Goal: Task Accomplishment & Management: Manage account settings

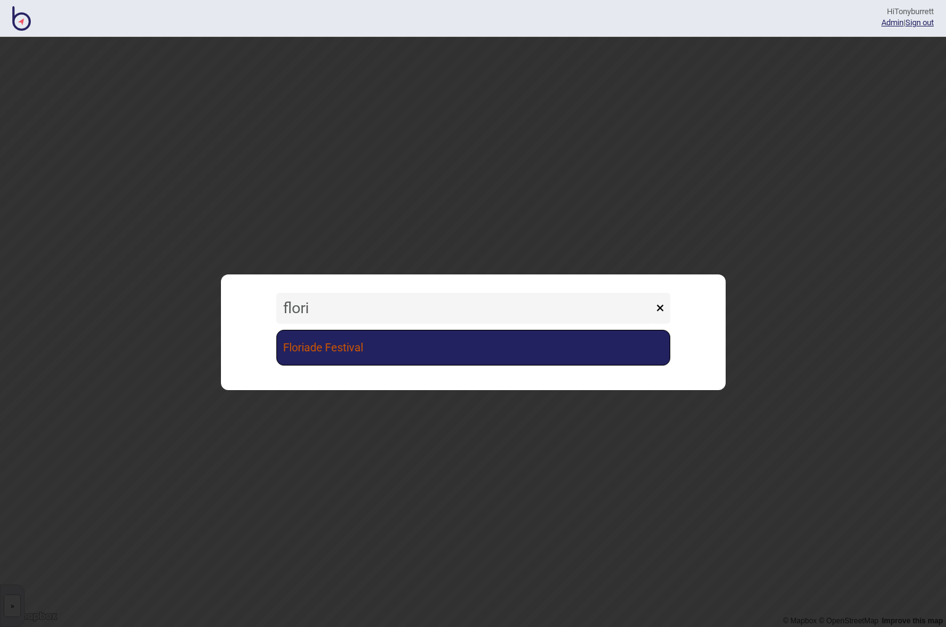
type input "flori"
click at [322, 339] on link "Floriade Festival" at bounding box center [473, 348] width 394 height 36
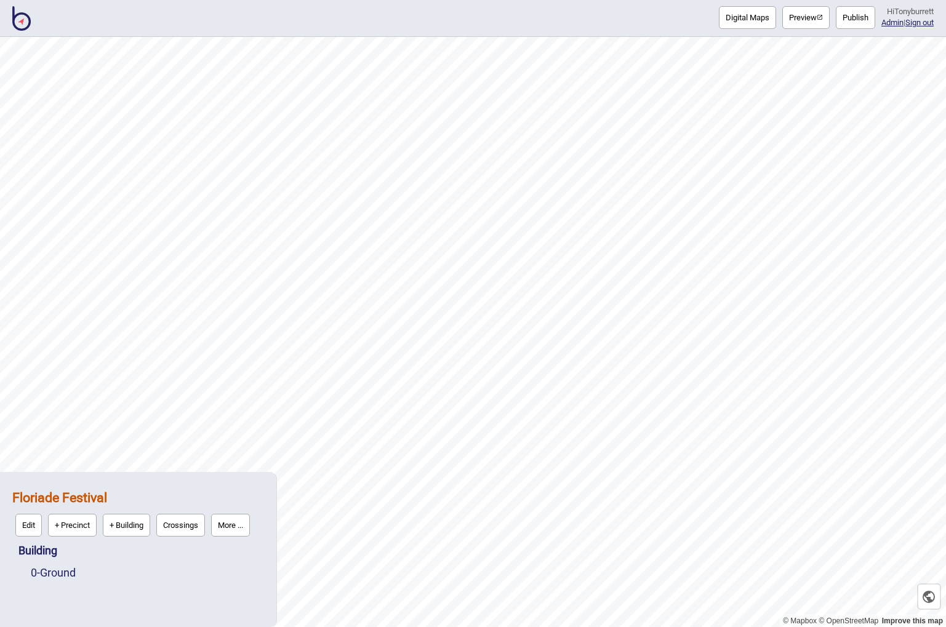
click at [79, 500] on strong "Floriade Festival" at bounding box center [59, 497] width 95 height 15
click at [62, 497] on strong "Floriade Festival" at bounding box center [59, 497] width 95 height 15
click at [237, 525] on button "More ..." at bounding box center [230, 525] width 39 height 23
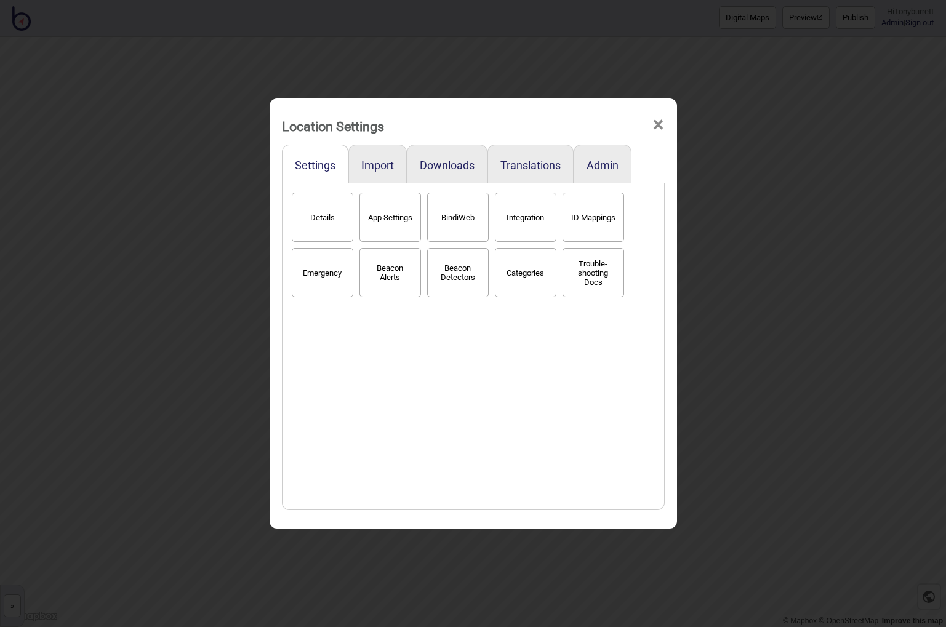
click at [457, 221] on button "BindiWeb" at bounding box center [458, 217] width 62 height 49
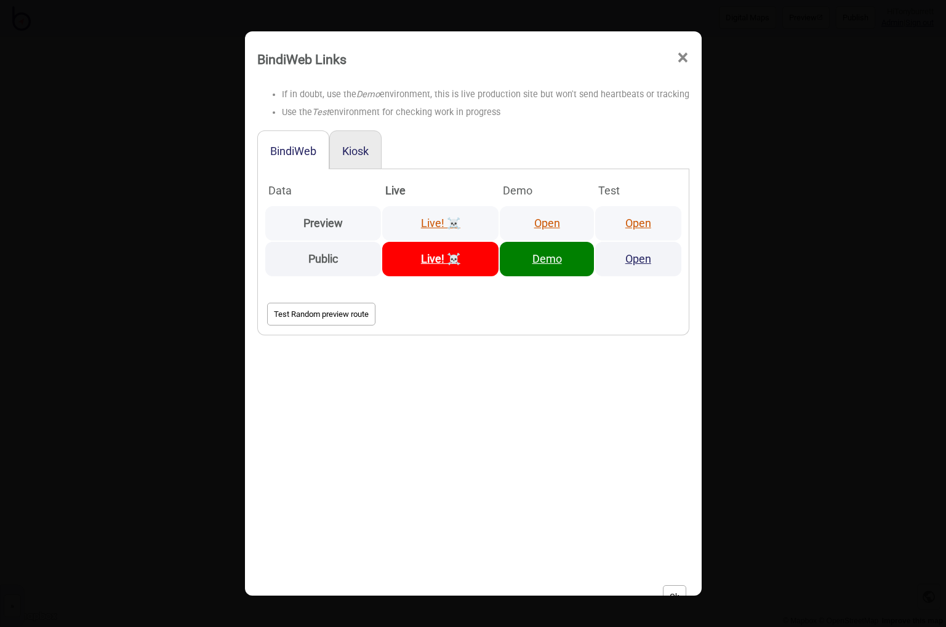
click at [553, 219] on link "Open" at bounding box center [547, 223] width 26 height 13
click at [676, 58] on span "×" at bounding box center [682, 58] width 13 height 41
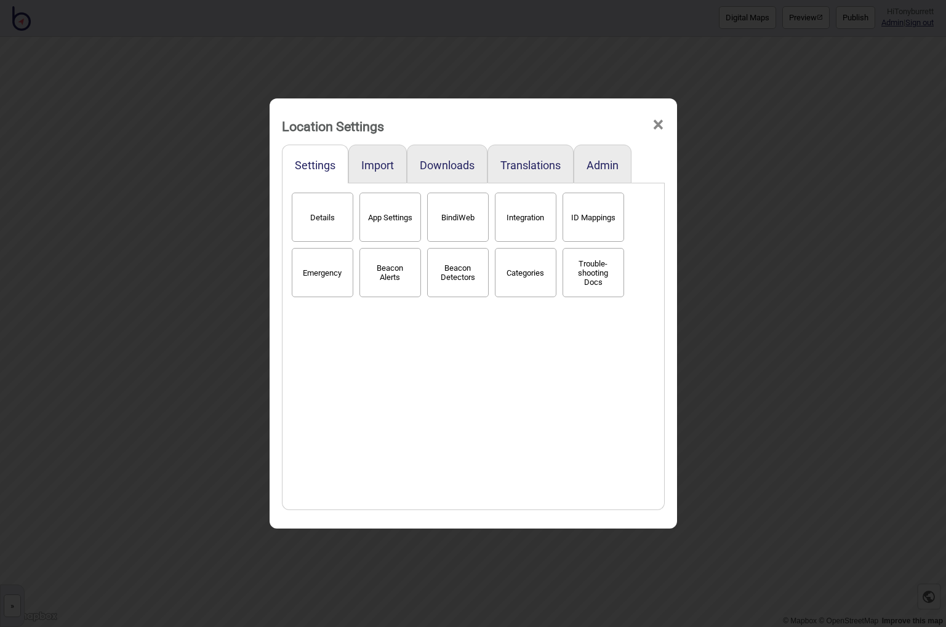
click at [663, 125] on span "×" at bounding box center [657, 125] width 13 height 41
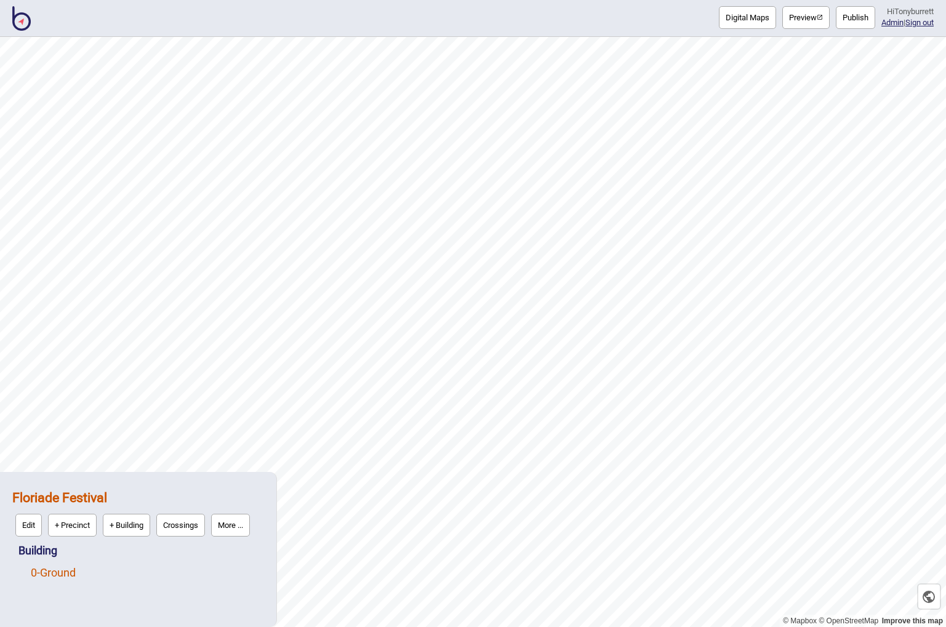
click at [74, 576] on link "0 - Ground" at bounding box center [53, 572] width 45 height 13
click at [55, 568] on button "Edit" at bounding box center [47, 569] width 26 height 23
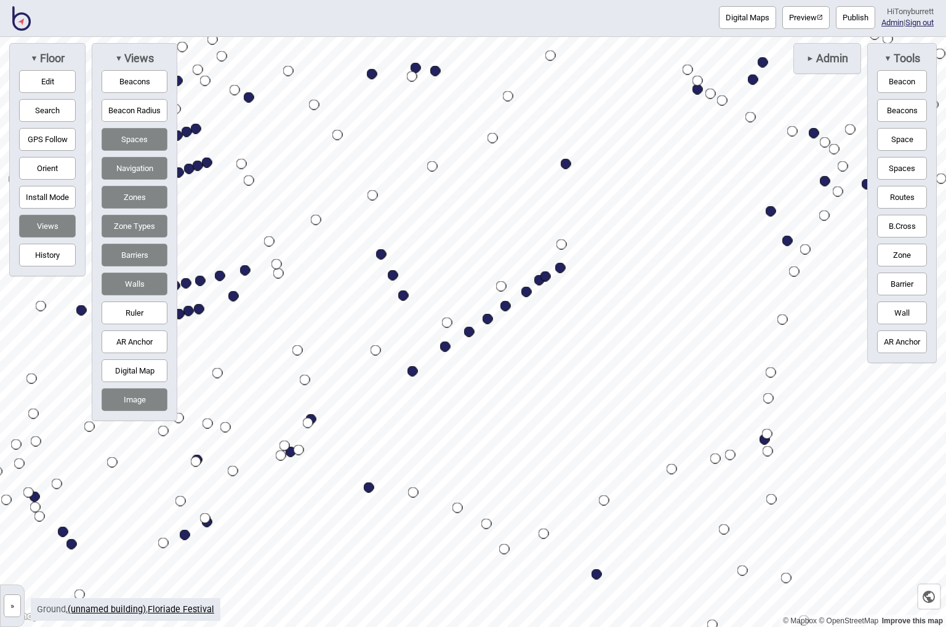
drag, startPoint x: 48, startPoint y: 105, endPoint x: 135, endPoint y: 90, distance: 88.6
click at [48, 105] on button "Search" at bounding box center [47, 110] width 57 height 23
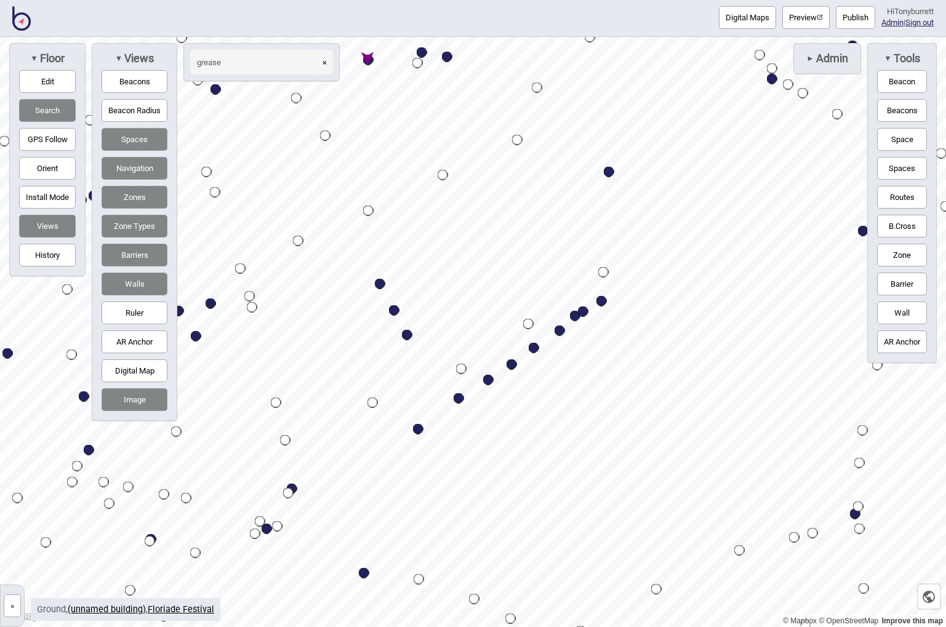
type input "grease"
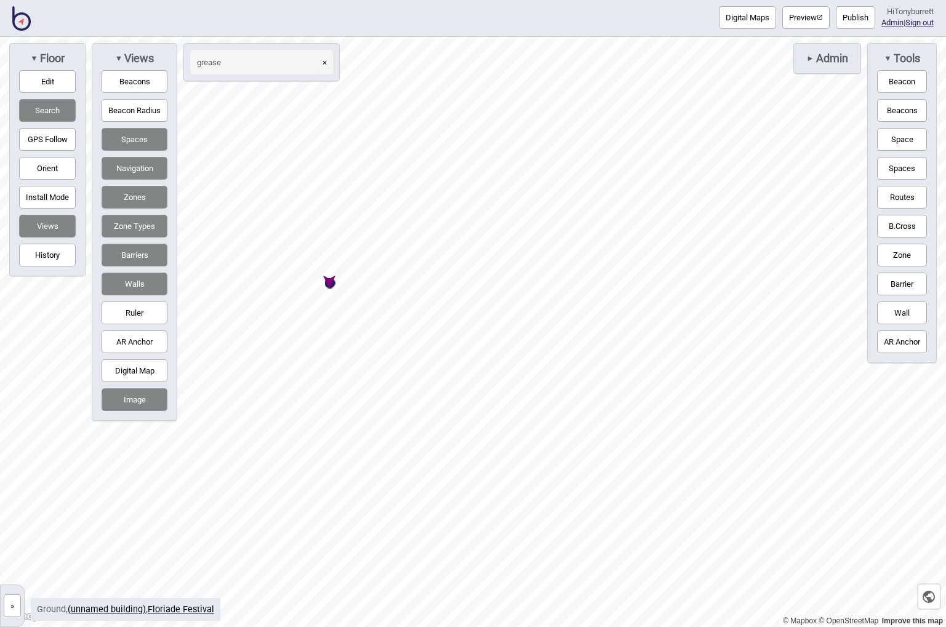
click at [327, 62] on button "×" at bounding box center [324, 62] width 17 height 25
click at [54, 111] on button "Search" at bounding box center [47, 110] width 57 height 23
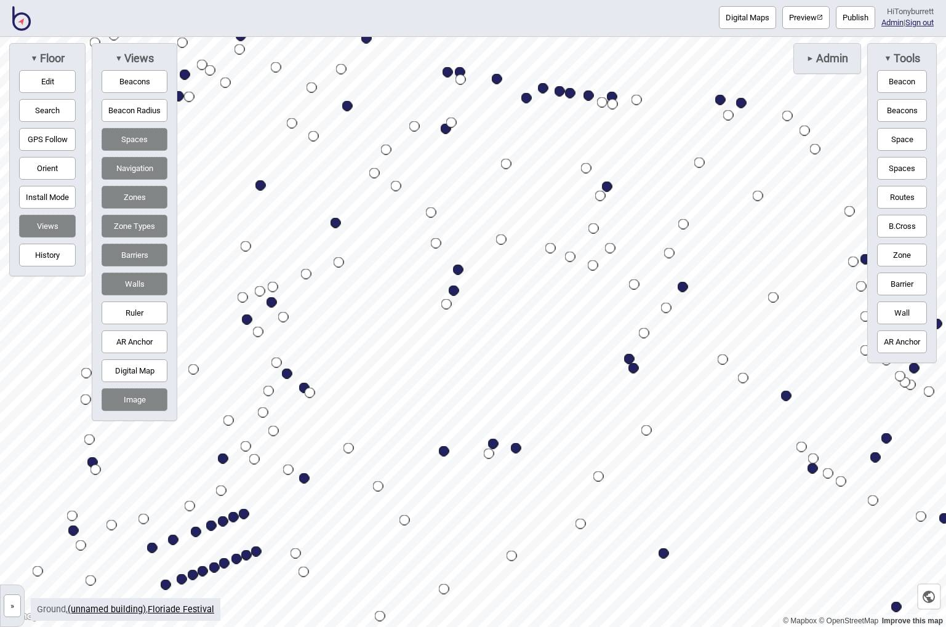
click at [822, 61] on span "Admin" at bounding box center [831, 59] width 34 height 14
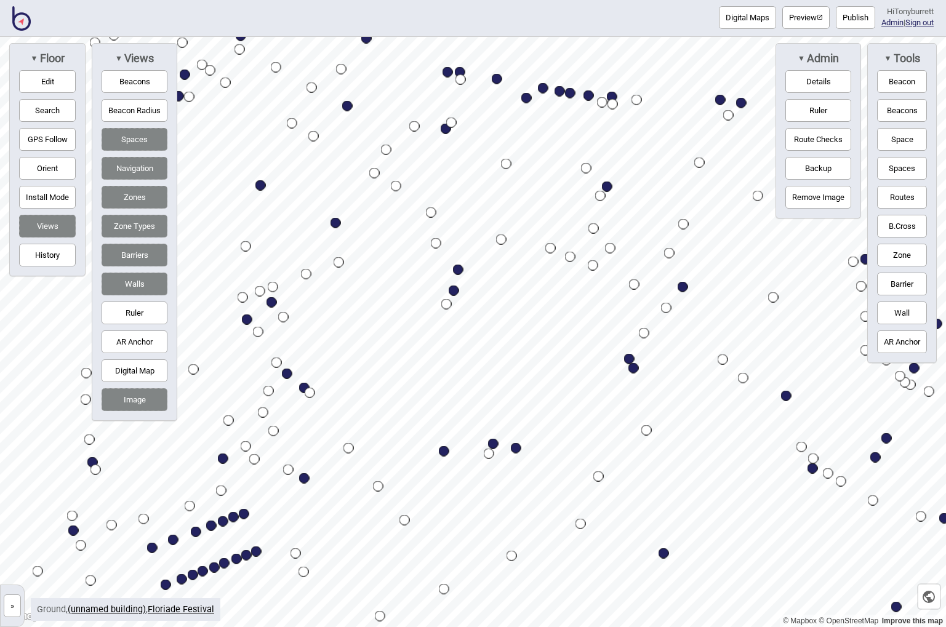
click at [824, 137] on button "Route Checks" at bounding box center [818, 139] width 66 height 23
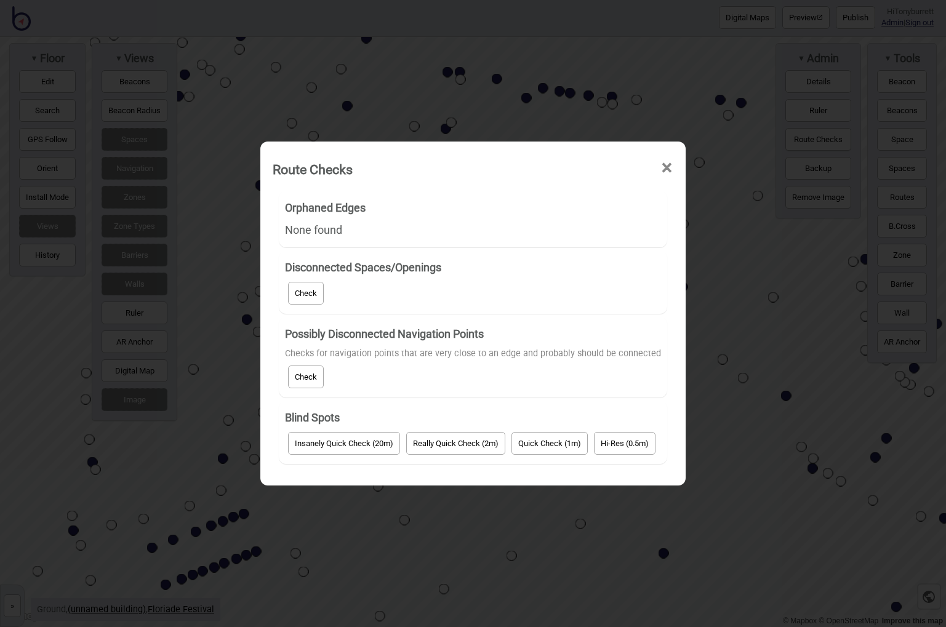
click at [312, 299] on button "Check" at bounding box center [306, 293] width 36 height 23
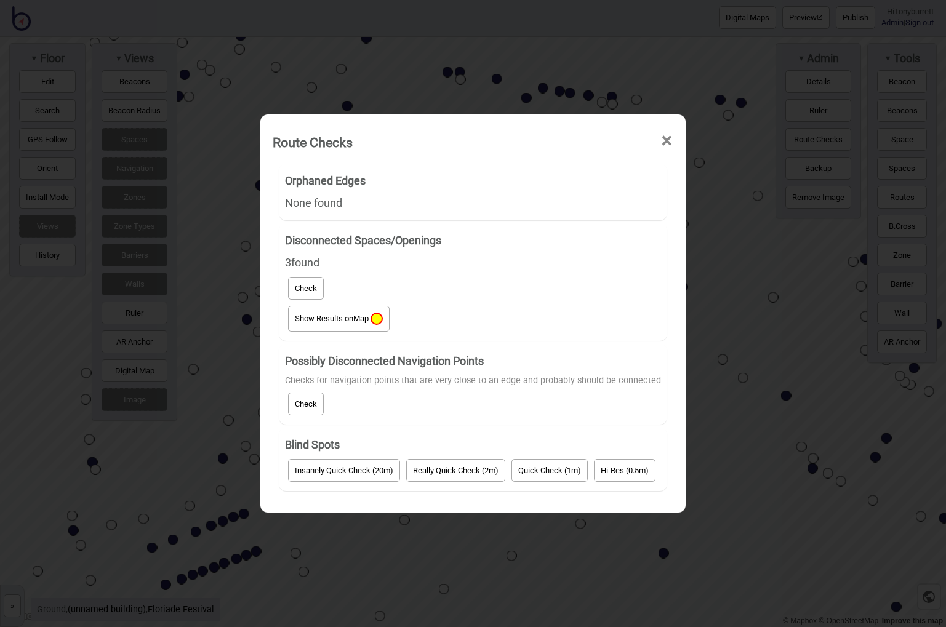
click at [339, 327] on button "Show Results on Map" at bounding box center [339, 319] width 102 height 26
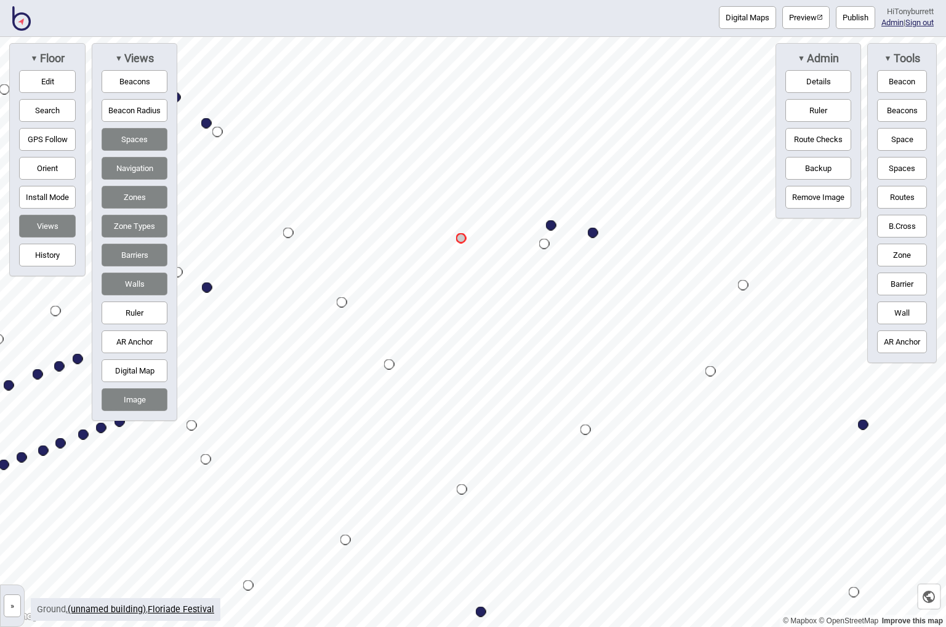
click at [33, 86] on button "Edit" at bounding box center [47, 81] width 57 height 23
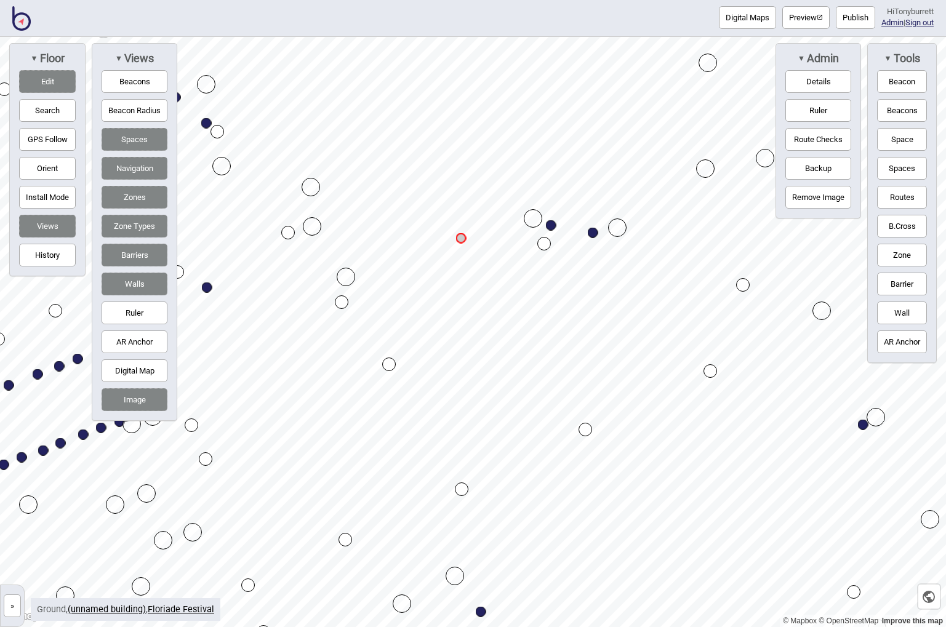
click at [127, 374] on button "Digital Map" at bounding box center [135, 370] width 66 height 23
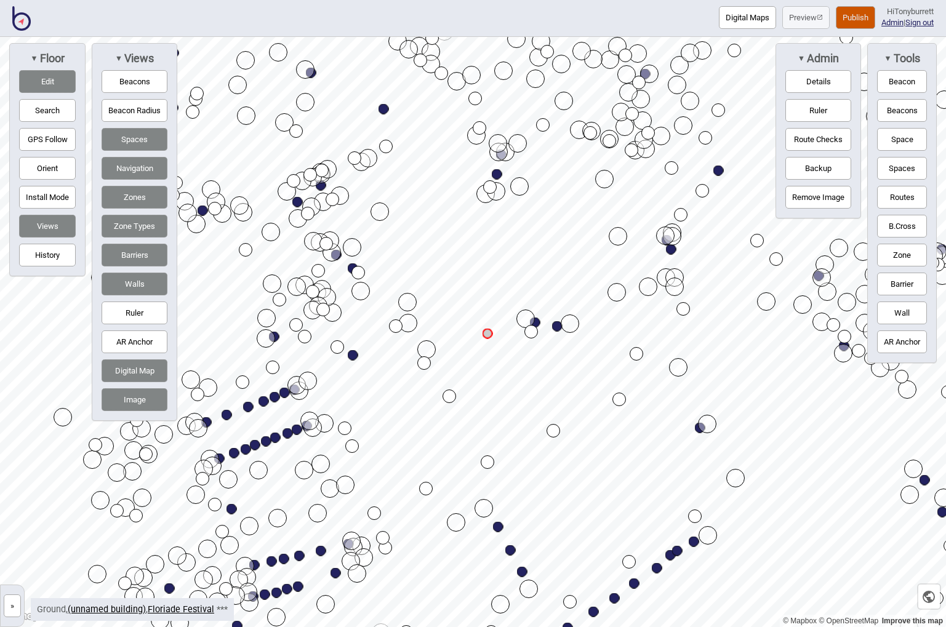
click at [122, 58] on span "▼" at bounding box center [118, 58] width 7 height 9
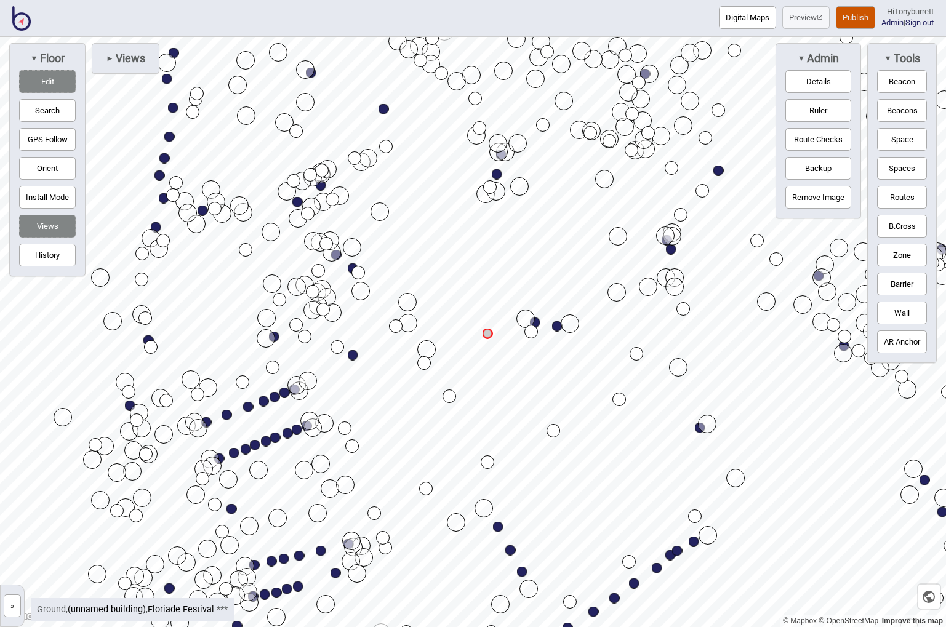
drag, startPoint x: 57, startPoint y: 84, endPoint x: 79, endPoint y: 90, distance: 22.4
click at [57, 84] on button "Edit" at bounding box center [47, 81] width 57 height 23
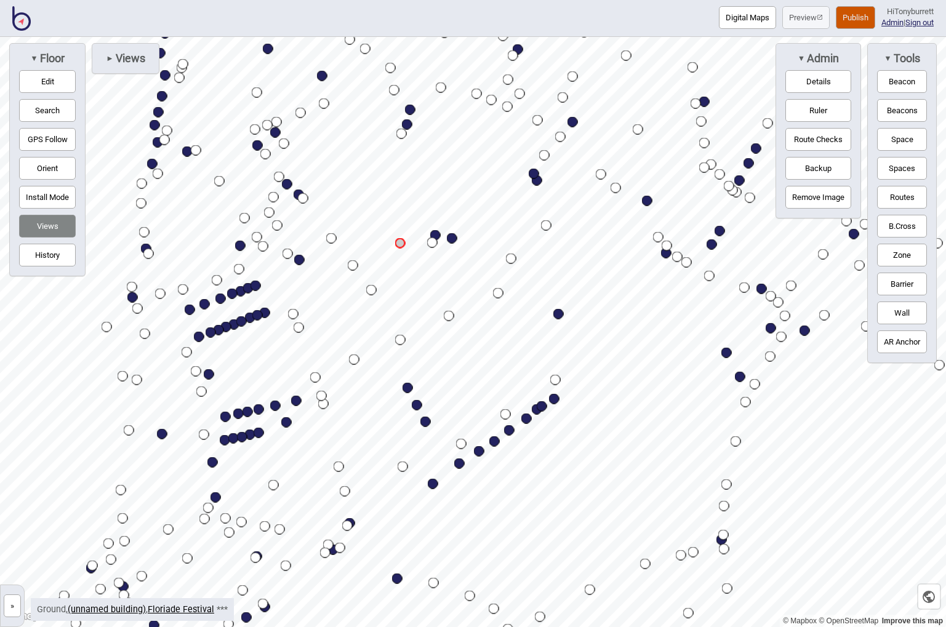
drag, startPoint x: 108, startPoint y: 58, endPoint x: 109, endPoint y: 67, distance: 8.6
click at [108, 59] on span "►" at bounding box center [109, 58] width 7 height 9
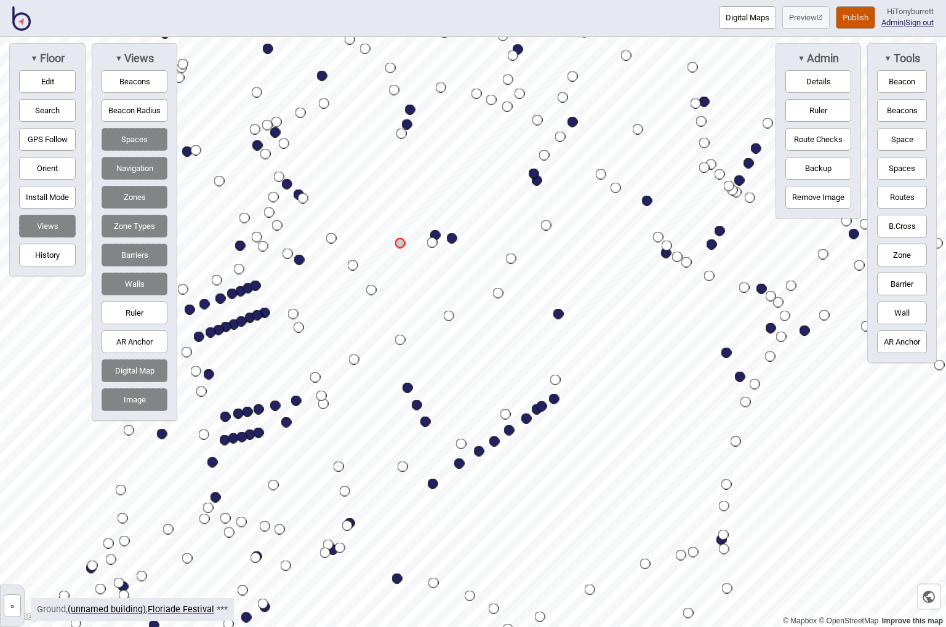
drag, startPoint x: 133, startPoint y: 400, endPoint x: 133, endPoint y: 392, distance: 7.4
click at [132, 400] on button "Image" at bounding box center [135, 399] width 66 height 23
click at [130, 370] on button "Digital Map" at bounding box center [135, 370] width 66 height 23
click at [129, 200] on button "Zones" at bounding box center [135, 197] width 66 height 23
drag, startPoint x: 128, startPoint y: 253, endPoint x: 127, endPoint y: 242, distance: 11.1
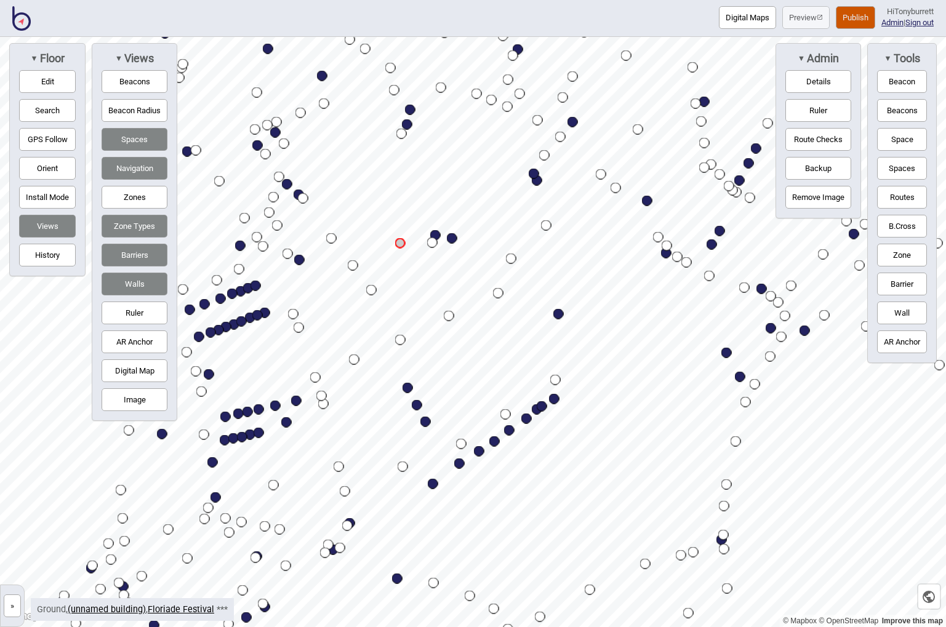
click at [128, 253] on button "Barriers" at bounding box center [135, 255] width 66 height 23
click at [130, 168] on button "Navigation" at bounding box center [135, 168] width 66 height 23
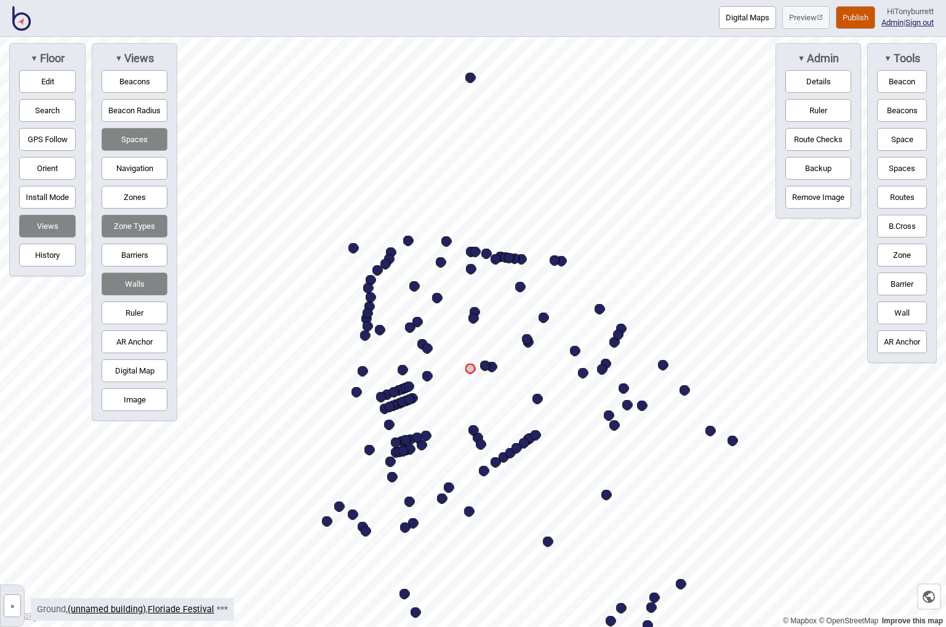
click at [801, 145] on button "Route Checks" at bounding box center [818, 139] width 66 height 23
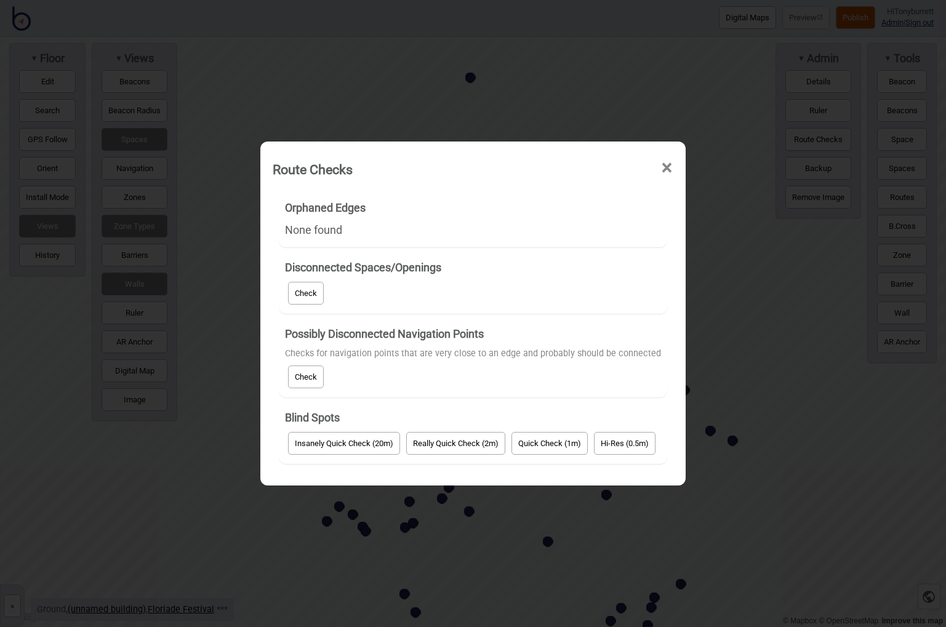
drag, startPoint x: 311, startPoint y: 299, endPoint x: 355, endPoint y: 332, distance: 54.5
click at [311, 300] on button "Check" at bounding box center [306, 293] width 36 height 23
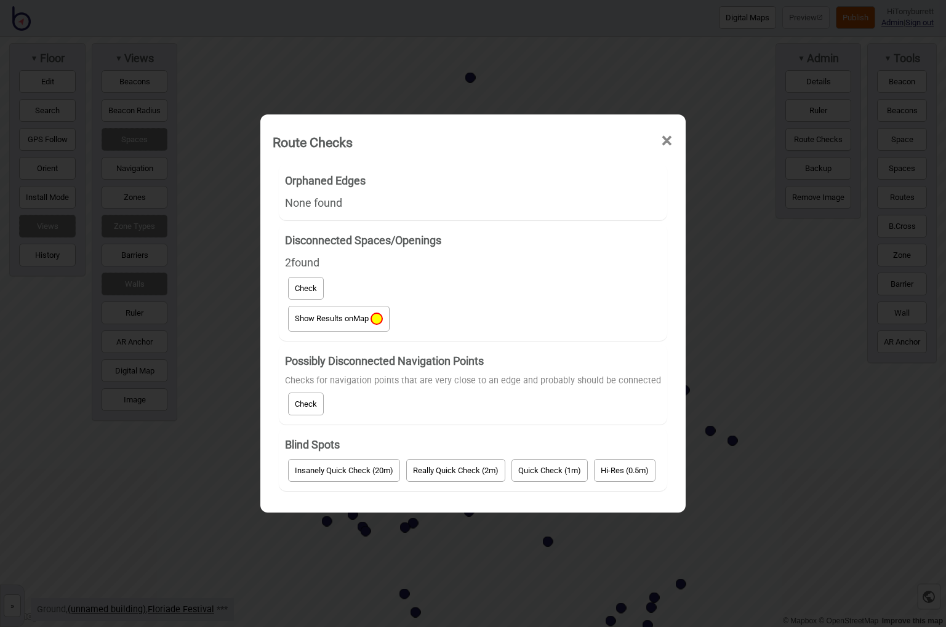
click at [333, 321] on span "Show Results on Map" at bounding box center [339, 318] width 88 height 9
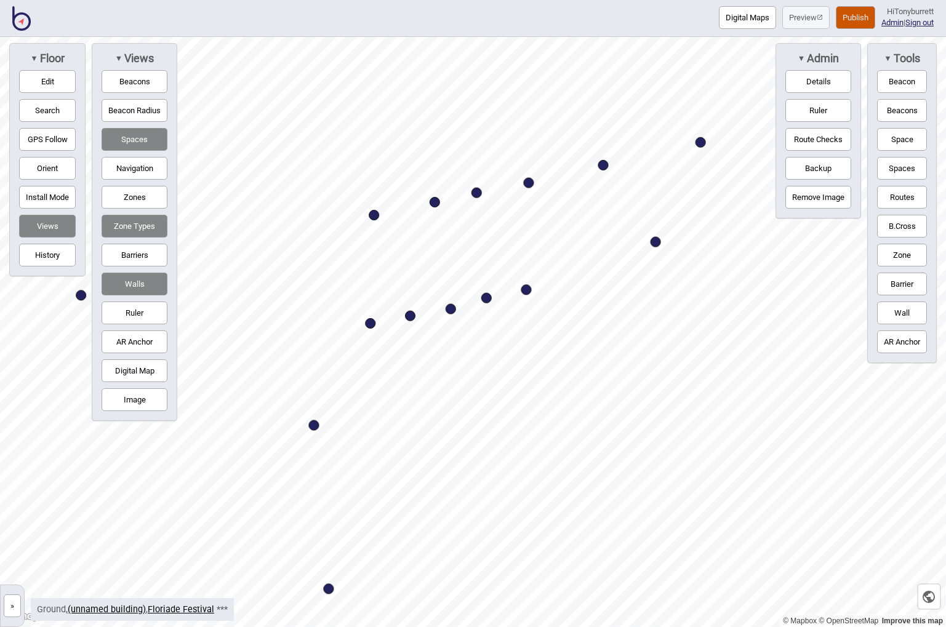
click at [506, 0] on html "Digital Maps Preview Publish Hi Tonyburrett Admin | Sign out © Mapbox © OpenStr…" at bounding box center [473, 0] width 946 height 0
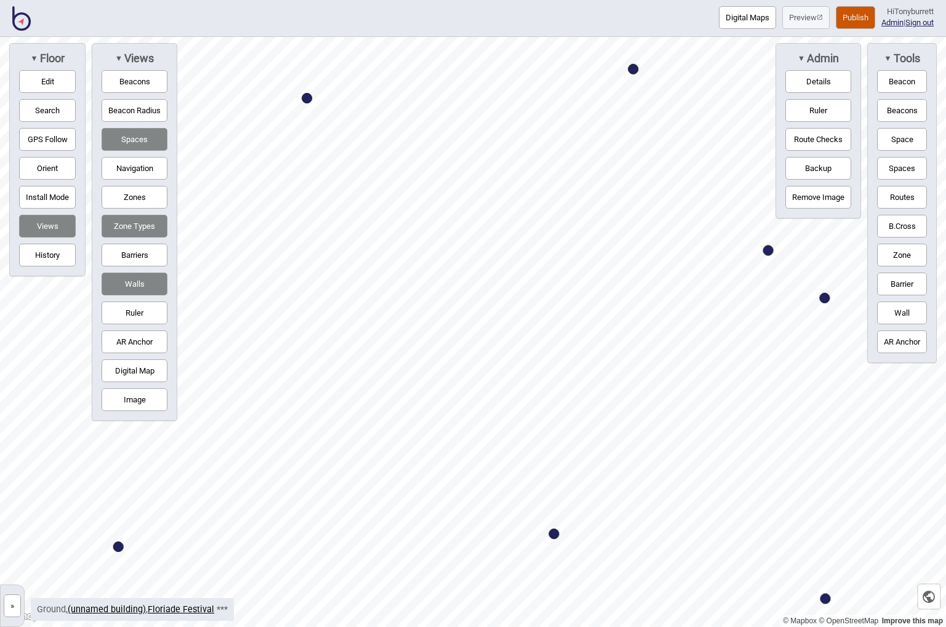
click at [404, 0] on html "Digital Maps Preview Publish Hi Tonyburrett Admin | Sign out © Mapbox © OpenStr…" at bounding box center [473, 0] width 946 height 0
click at [139, 254] on button "Barriers" at bounding box center [135, 255] width 66 height 23
click at [140, 167] on button "Navigation" at bounding box center [135, 168] width 66 height 23
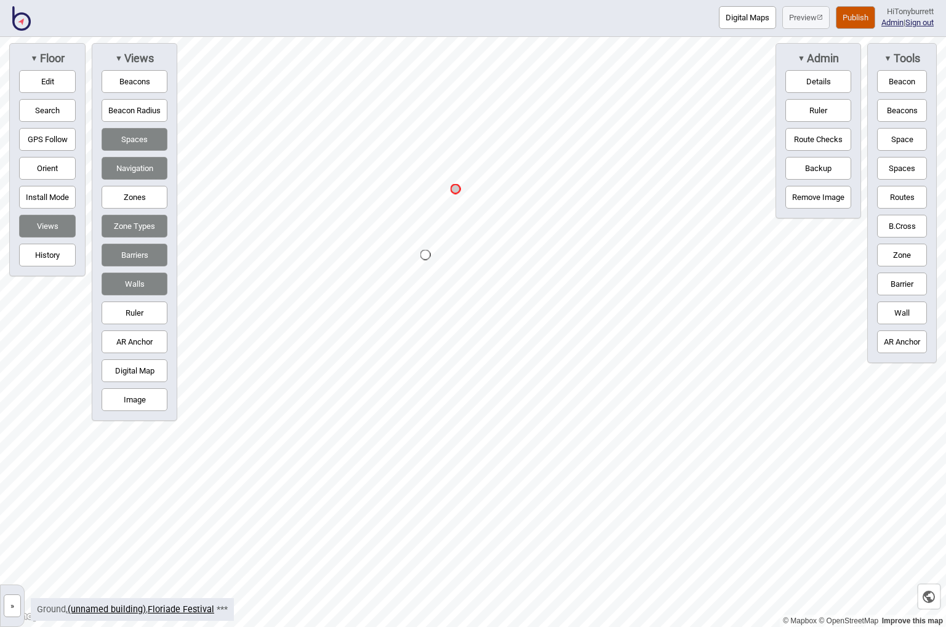
click at [807, 104] on button "Ruler" at bounding box center [818, 110] width 66 height 23
drag, startPoint x: 815, startPoint y: 103, endPoint x: 805, endPoint y: 106, distance: 10.1
click at [815, 103] on button "Ruler" at bounding box center [818, 110] width 66 height 23
click at [809, 106] on button "Ruler" at bounding box center [818, 110] width 66 height 23
click at [889, 196] on button "Routes" at bounding box center [902, 197] width 50 height 23
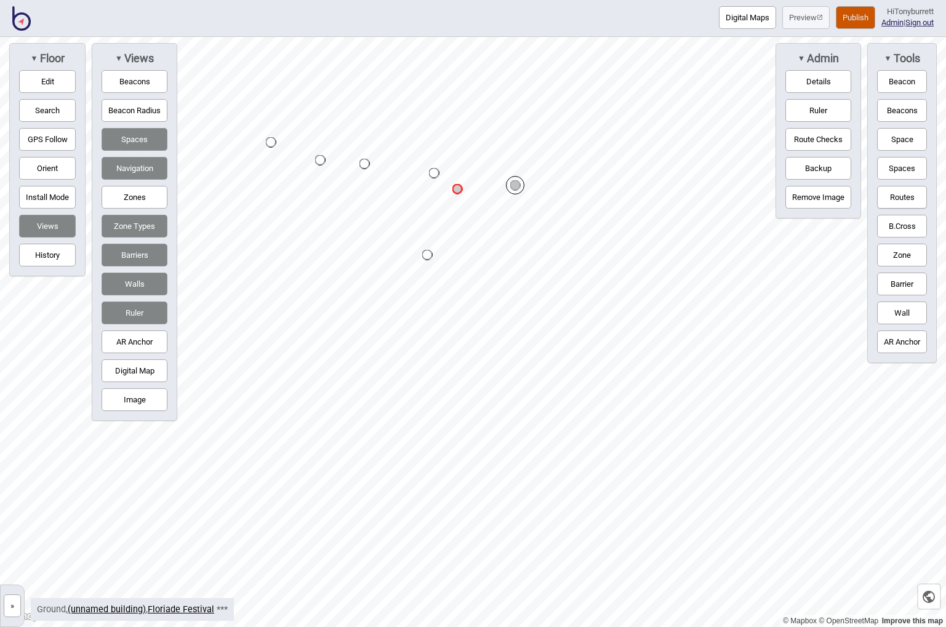
click at [911, 189] on button "Routes" at bounding box center [902, 197] width 50 height 23
click at [807, 117] on button "Ruler" at bounding box center [818, 110] width 66 height 23
click at [796, 105] on button "Ruler" at bounding box center [818, 110] width 66 height 23
drag, startPoint x: 890, startPoint y: 197, endPoint x: 846, endPoint y: 204, distance: 44.2
click at [890, 197] on button "Routes" at bounding box center [902, 197] width 50 height 23
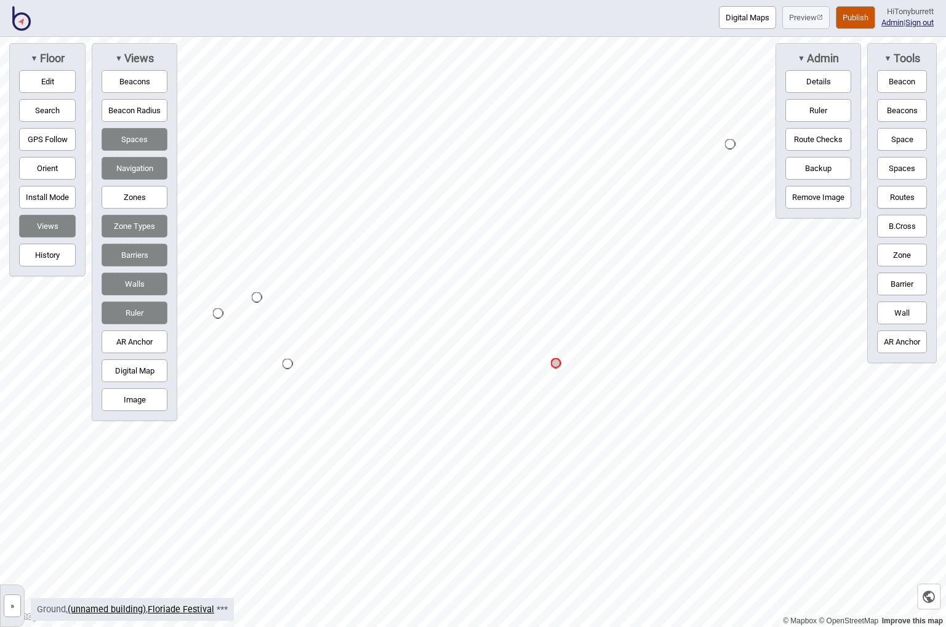
drag, startPoint x: 54, startPoint y: 80, endPoint x: 129, endPoint y: 116, distance: 82.8
click at [55, 81] on button "Edit" at bounding box center [47, 81] width 57 height 23
drag, startPoint x: 288, startPoint y: 360, endPoint x: 282, endPoint y: 354, distance: 8.7
click at [284, 360] on div "Map marker" at bounding box center [281, 358] width 14 height 14
drag, startPoint x: 906, startPoint y: 196, endPoint x: 896, endPoint y: 197, distance: 9.9
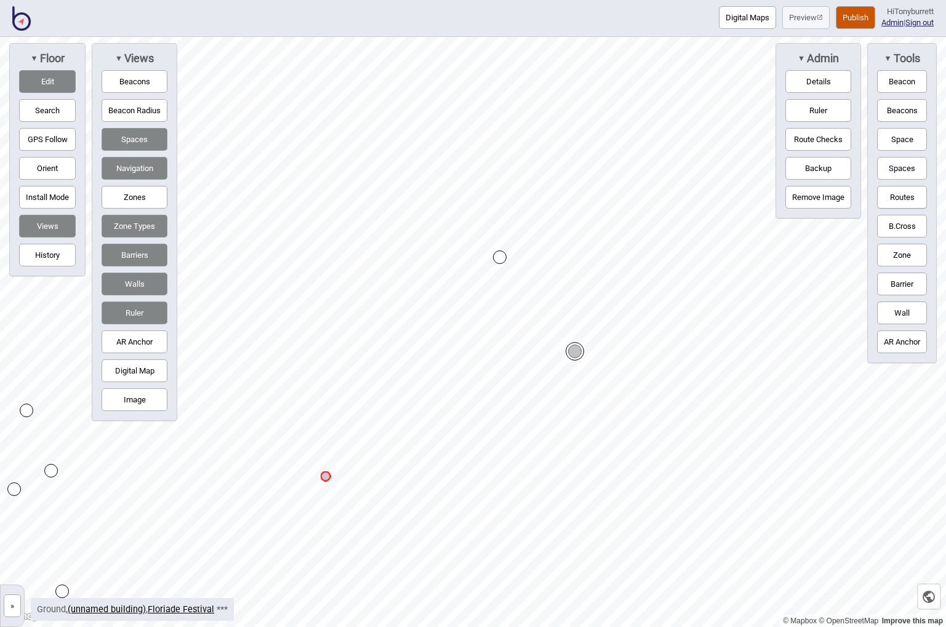
click at [906, 196] on button "Routes" at bounding box center [902, 197] width 50 height 23
click at [820, 136] on button "Route Checks" at bounding box center [818, 139] width 66 height 23
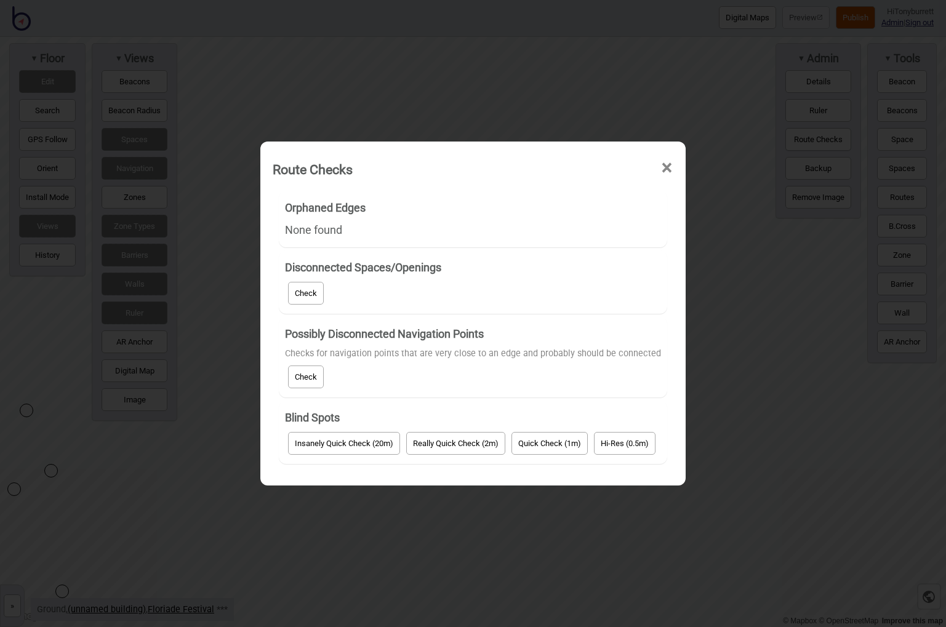
click at [306, 299] on button "Check" at bounding box center [306, 293] width 36 height 23
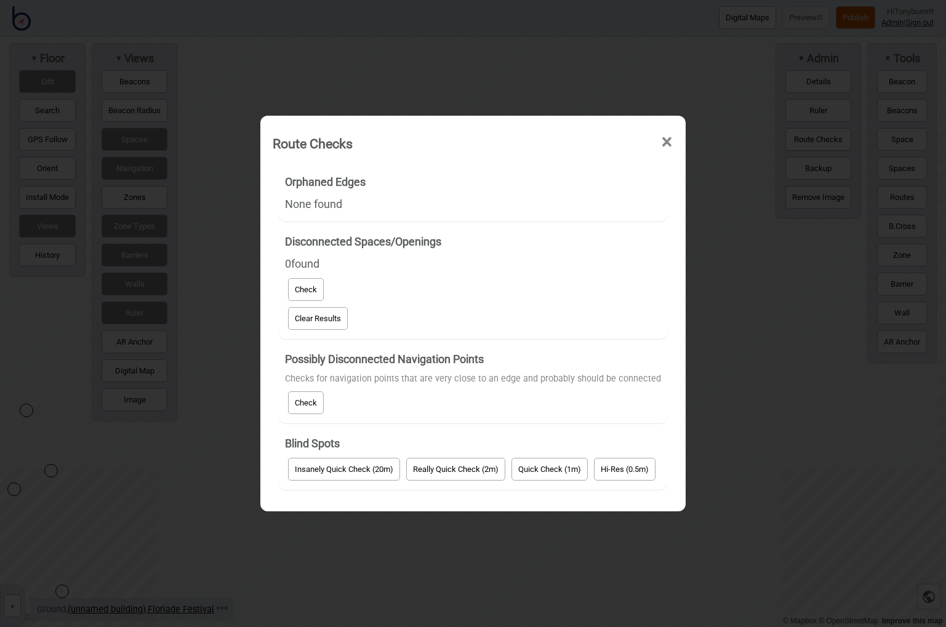
click at [313, 399] on button "Check" at bounding box center [306, 402] width 36 height 23
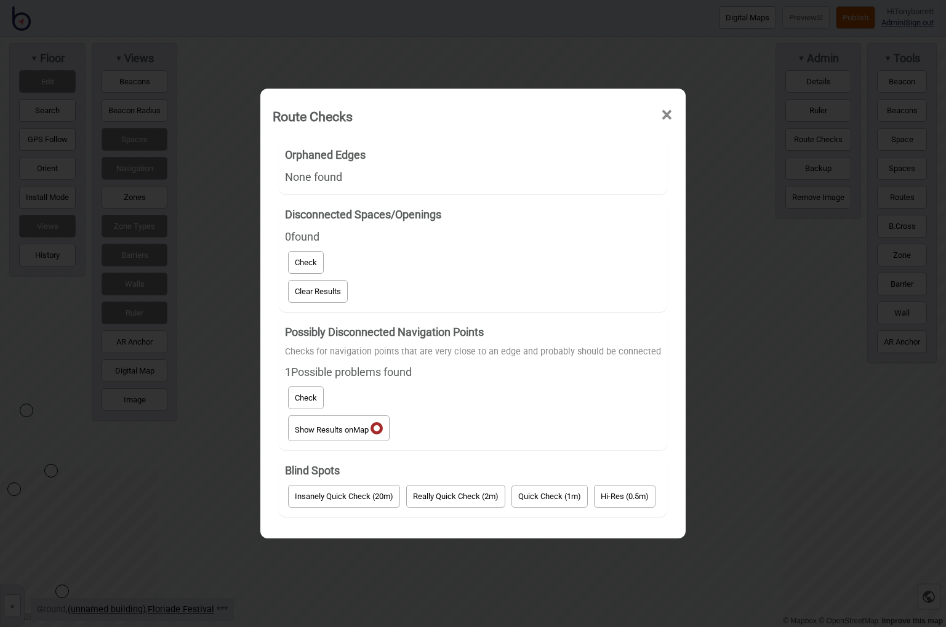
click at [357, 426] on span "Map" at bounding box center [360, 429] width 15 height 9
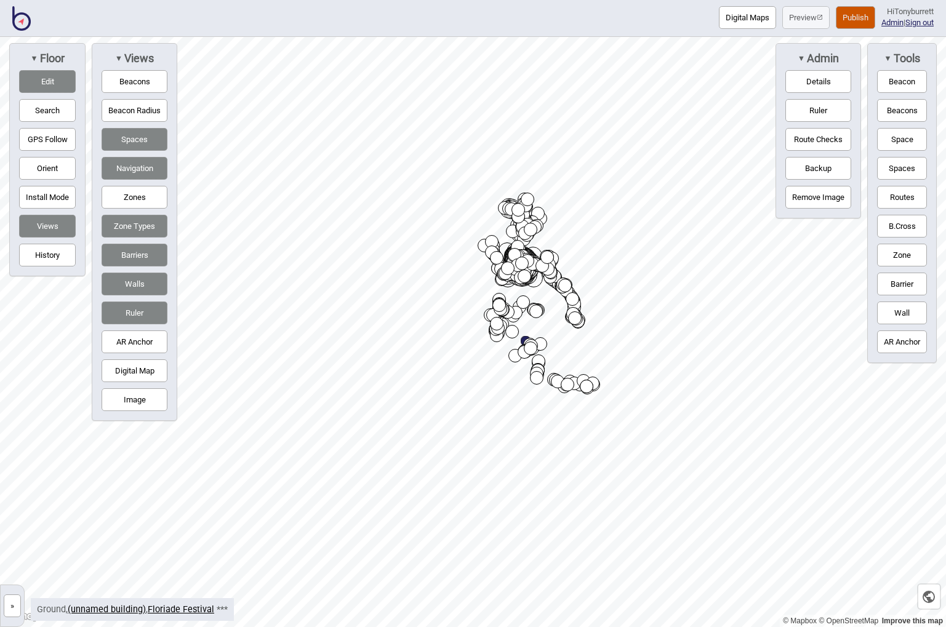
click at [853, 12] on button "Publish" at bounding box center [854, 17] width 39 height 23
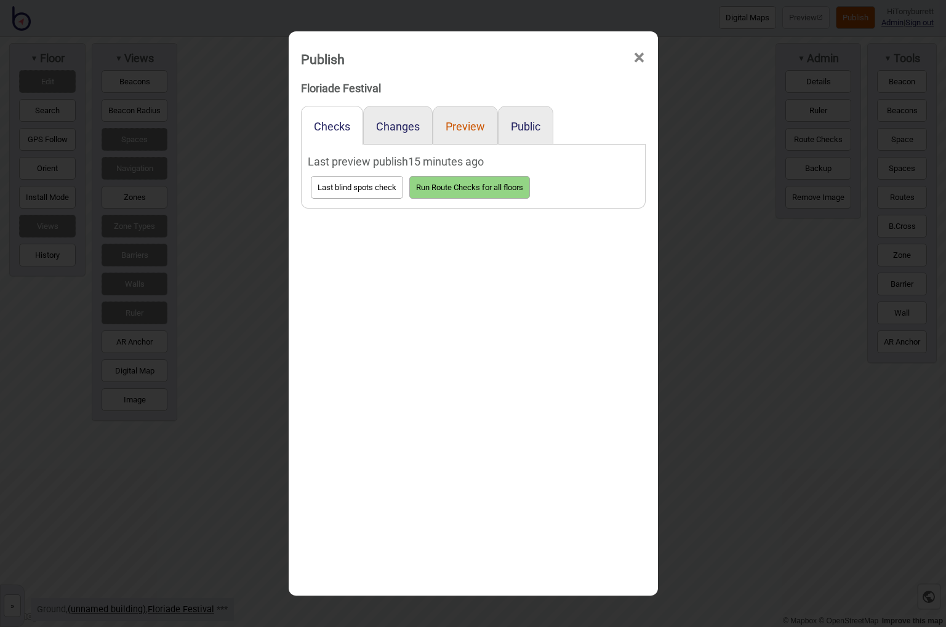
click at [460, 127] on button "Preview" at bounding box center [464, 126] width 39 height 13
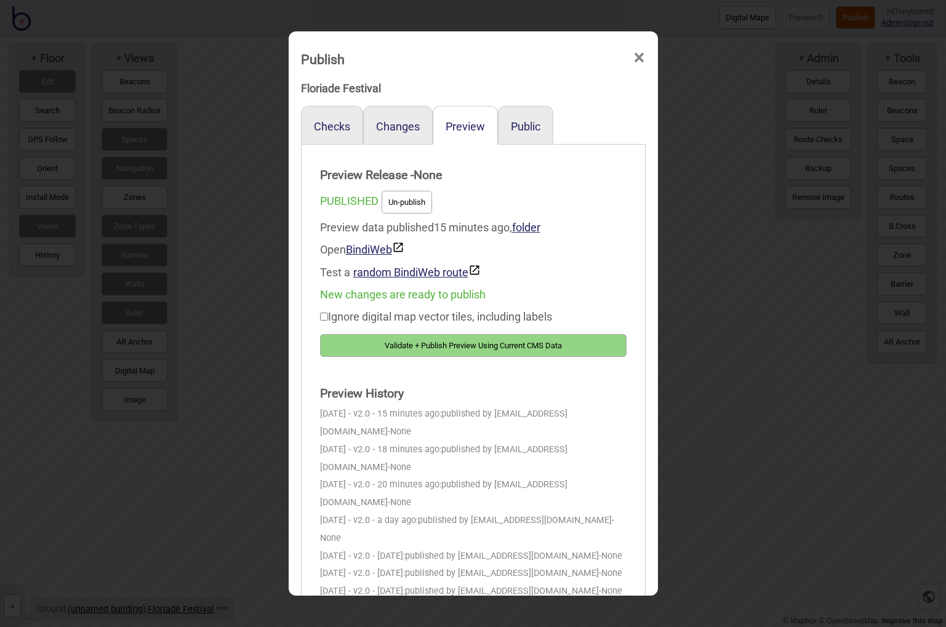
click at [438, 346] on button "Validate + Publish Preview Using Current CMS Data" at bounding box center [473, 345] width 306 height 23
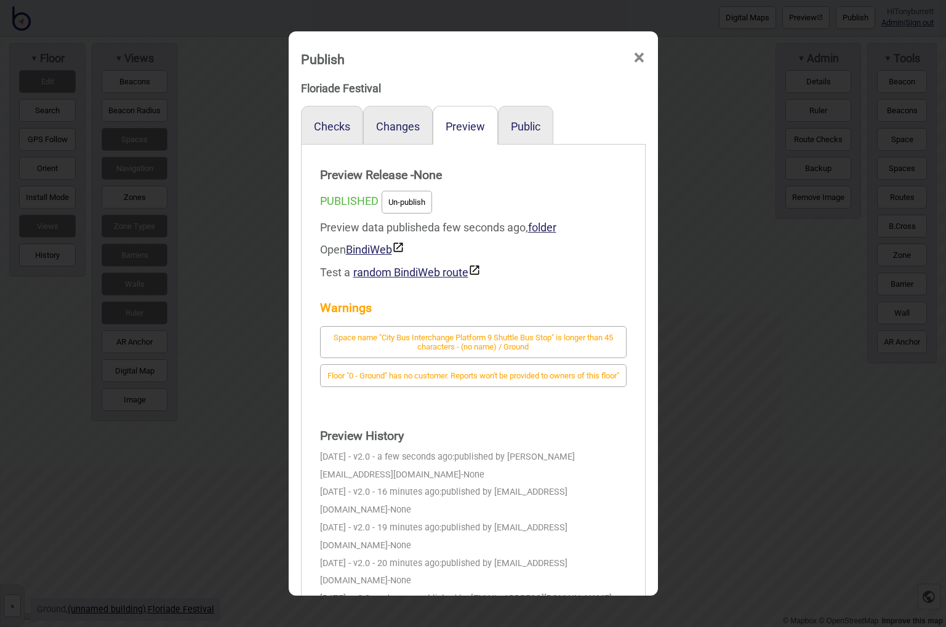
click at [552, 308] on strong "Warnings" at bounding box center [473, 308] width 306 height 25
click at [360, 250] on link "BindiWeb" at bounding box center [375, 249] width 58 height 13
click at [640, 57] on span "×" at bounding box center [638, 58] width 13 height 41
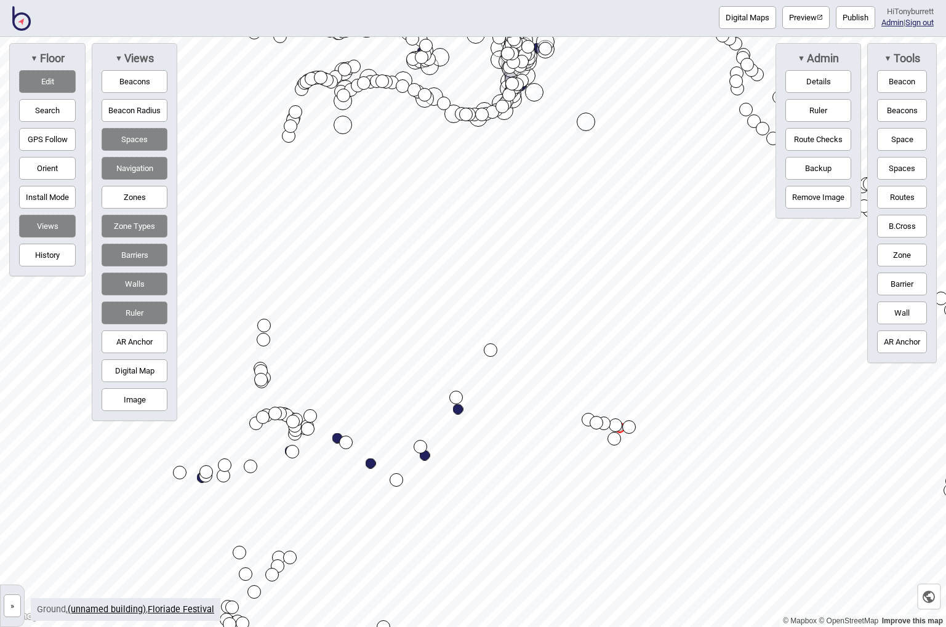
click at [46, 79] on button "Edit" at bounding box center [47, 81] width 57 height 23
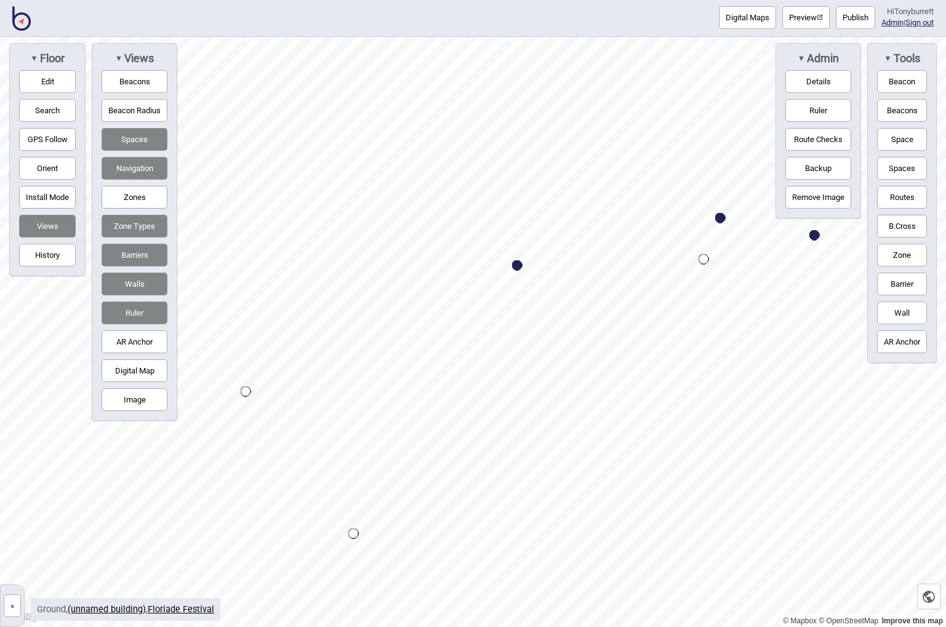
click at [132, 368] on button "Digital Map" at bounding box center [135, 370] width 66 height 23
click at [818, 114] on button "Ruler" at bounding box center [818, 110] width 66 height 23
click at [807, 105] on button "Ruler" at bounding box center [818, 110] width 66 height 23
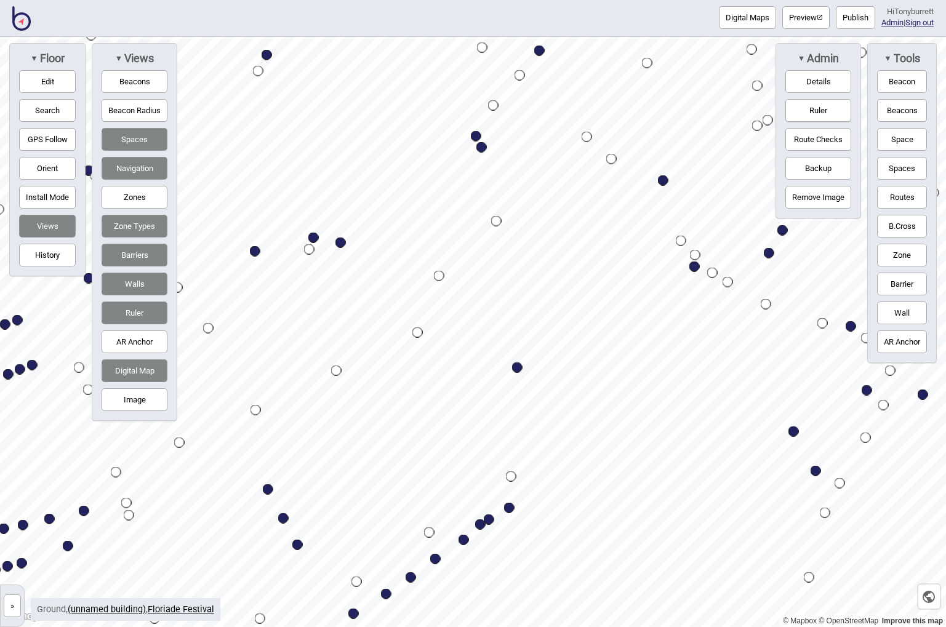
click at [512, 370] on div "Map marker" at bounding box center [517, 367] width 10 height 10
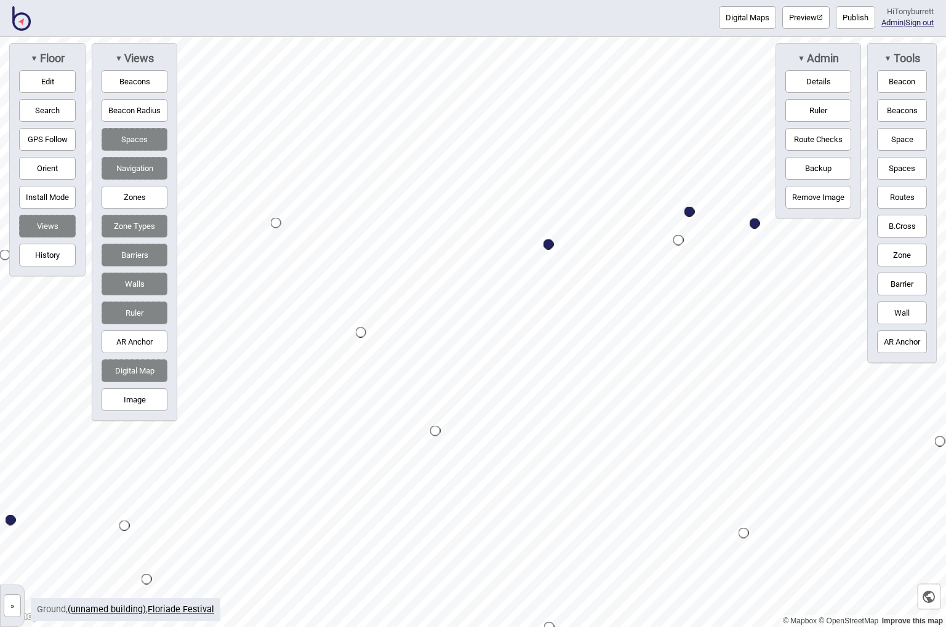
click at [66, 81] on button "Edit" at bounding box center [47, 81] width 57 height 23
click at [52, 76] on button "Edit" at bounding box center [47, 81] width 57 height 23
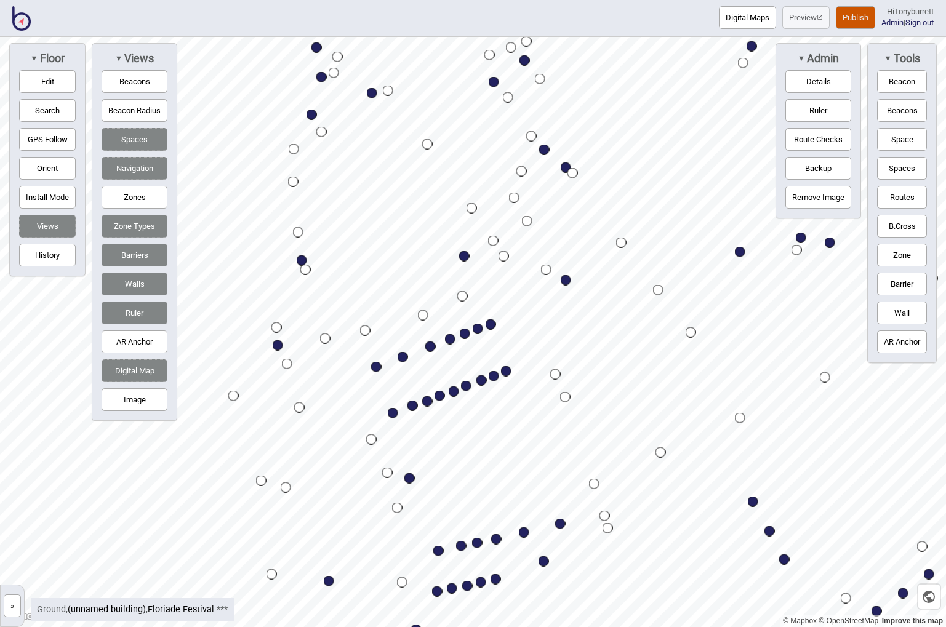
click at [850, 17] on button "Publish" at bounding box center [854, 17] width 39 height 23
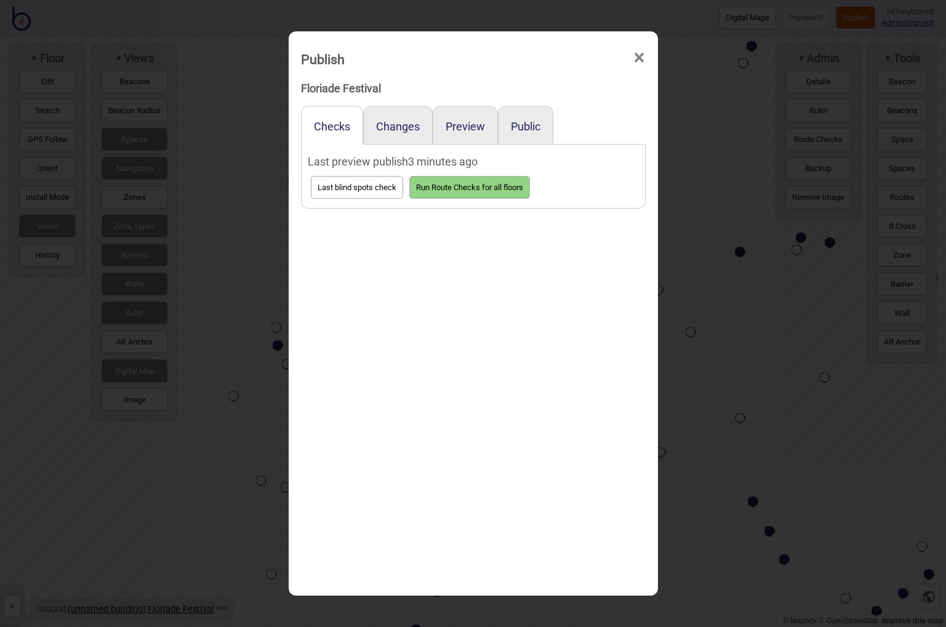
drag, startPoint x: 467, startPoint y: 121, endPoint x: 471, endPoint y: 147, distance: 26.7
click at [467, 121] on button "Preview" at bounding box center [464, 126] width 39 height 13
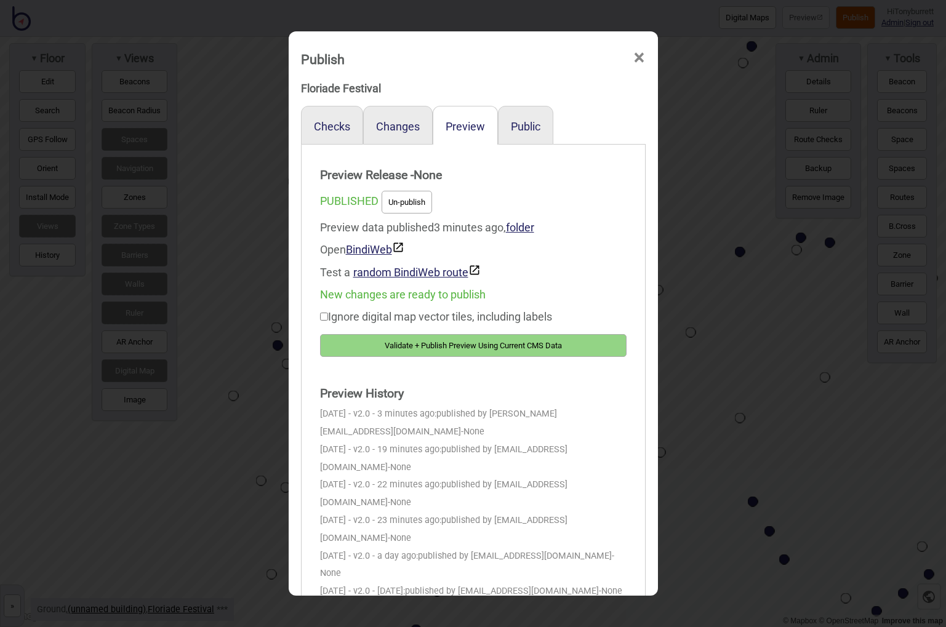
click at [425, 340] on button "Validate + Publish Preview Using Current CMS Data" at bounding box center [473, 345] width 306 height 23
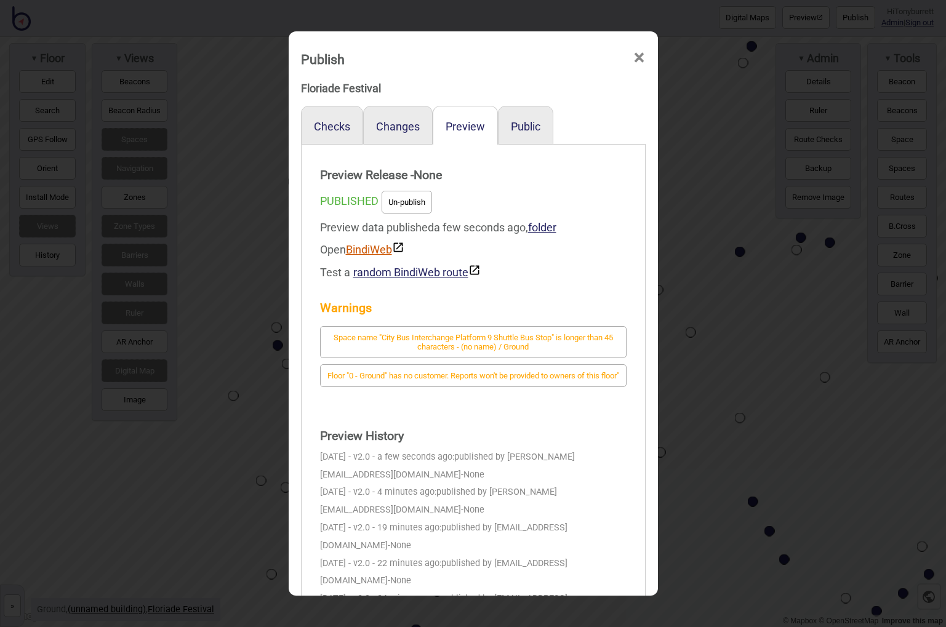
click at [365, 244] on link "BindiWeb" at bounding box center [375, 249] width 58 height 13
click at [637, 59] on span "×" at bounding box center [638, 58] width 13 height 41
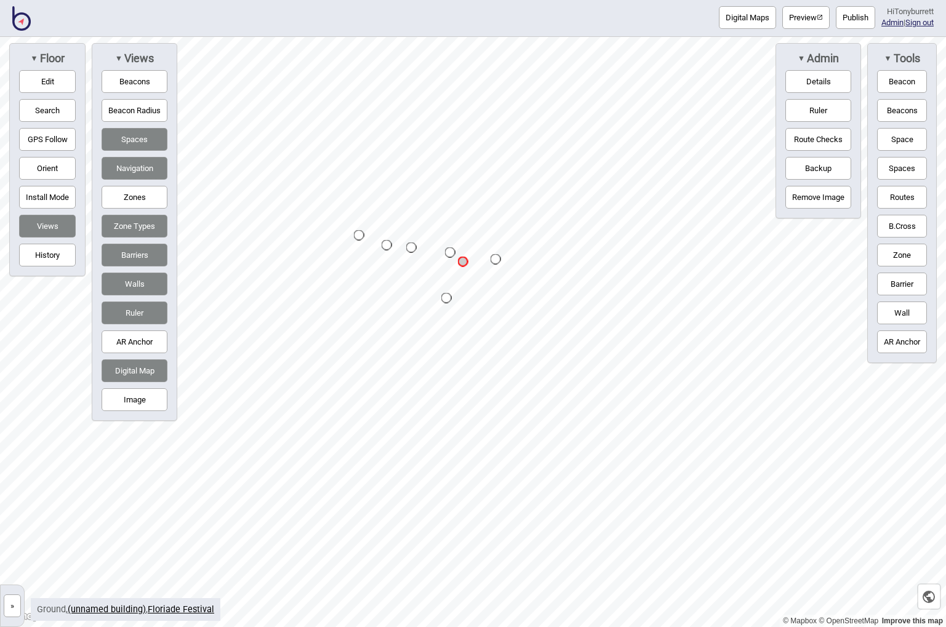
click at [848, 15] on button "Publish" at bounding box center [854, 17] width 39 height 23
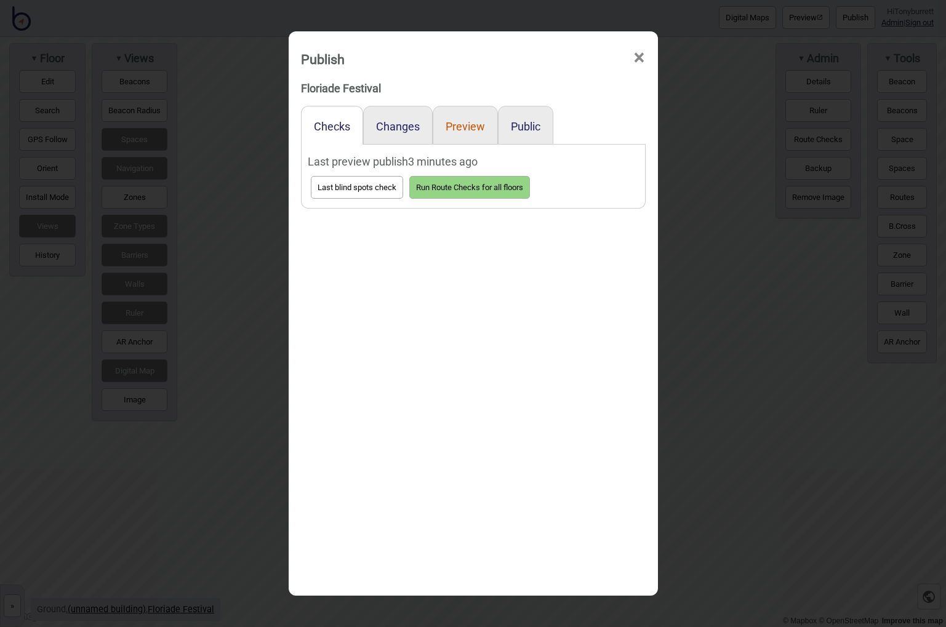
click at [463, 127] on button "Preview" at bounding box center [464, 126] width 39 height 13
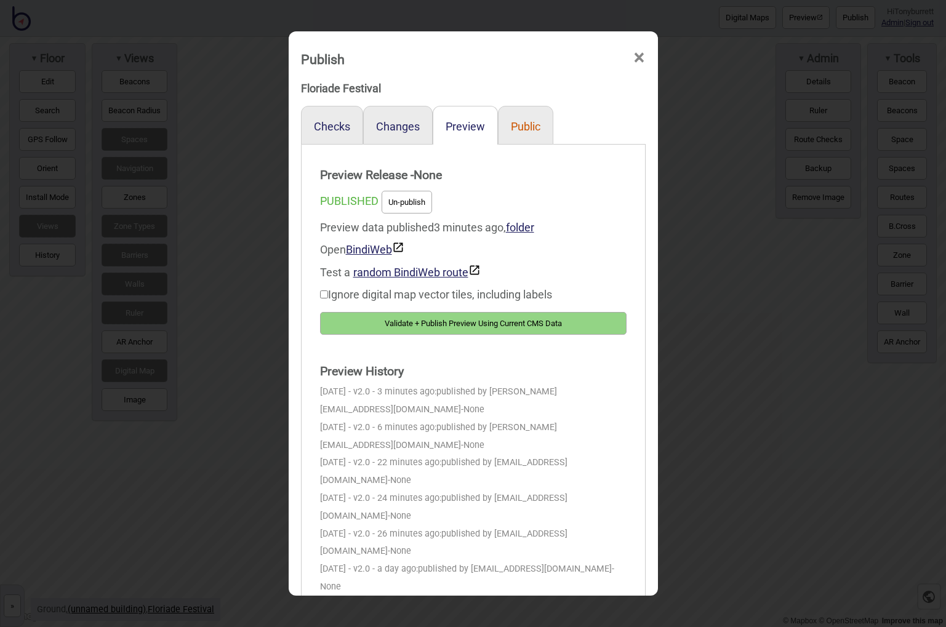
click at [524, 126] on button "Public" at bounding box center [526, 126] width 30 height 13
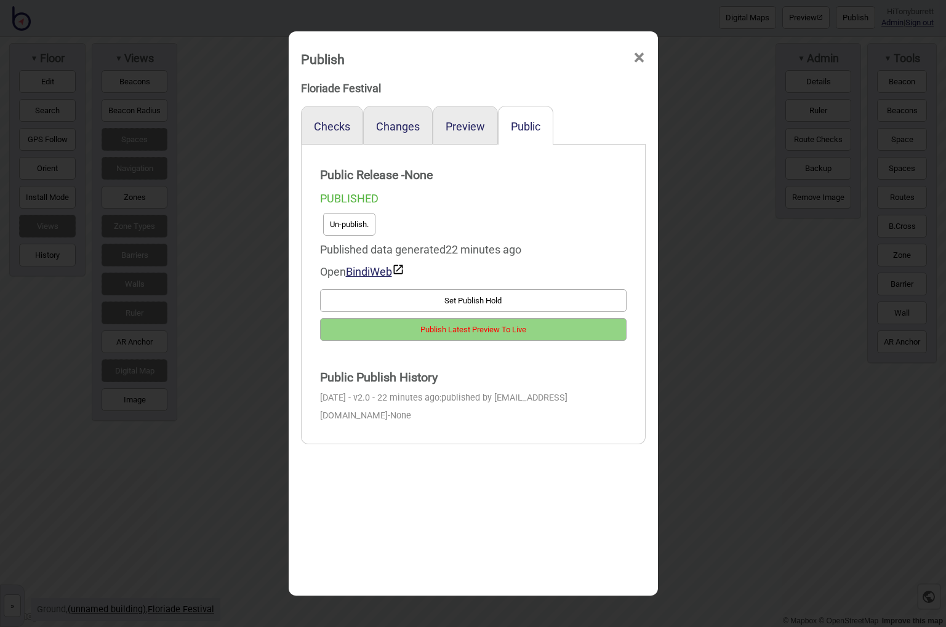
click at [432, 327] on button "Publish Latest Preview To Live" at bounding box center [473, 329] width 306 height 23
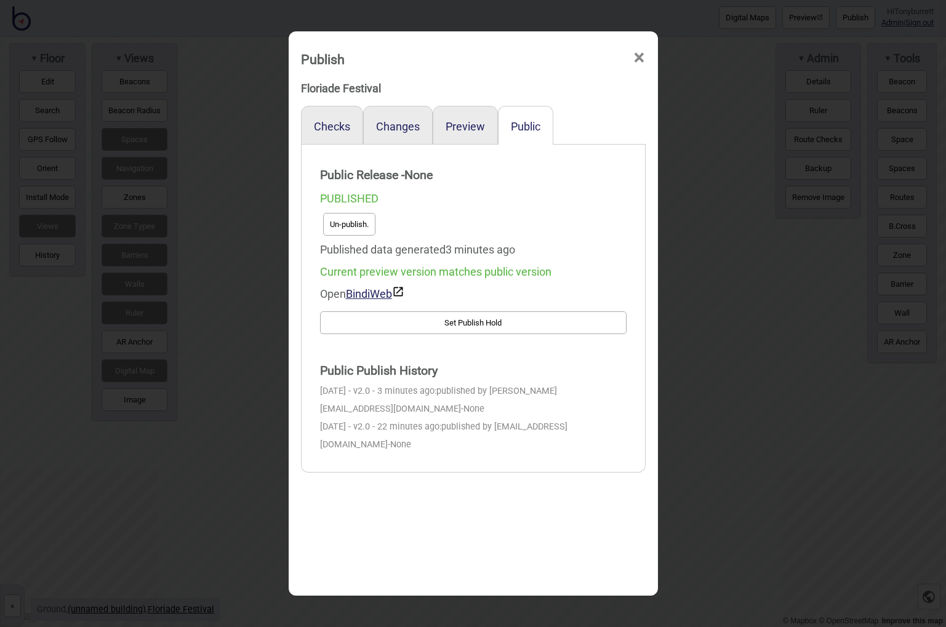
click at [640, 57] on span "×" at bounding box center [638, 58] width 13 height 41
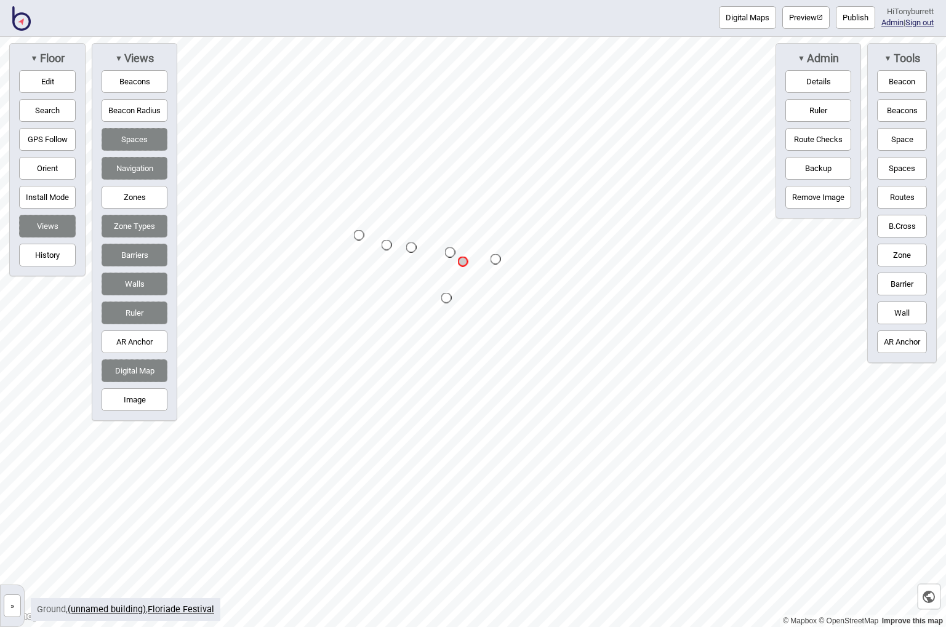
click at [852, 10] on button "Publish" at bounding box center [854, 17] width 39 height 23
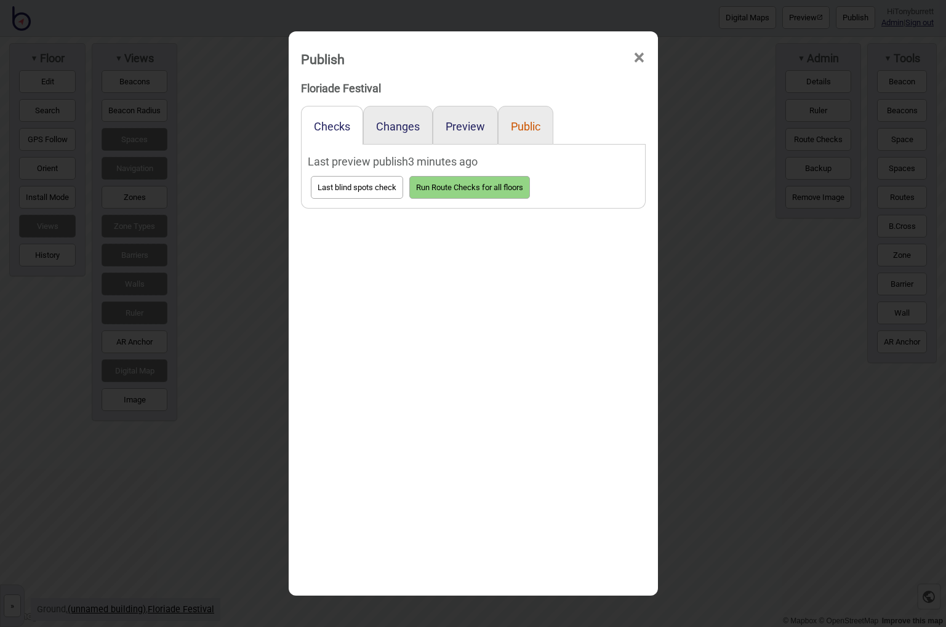
click at [530, 127] on button "Public" at bounding box center [526, 126] width 30 height 13
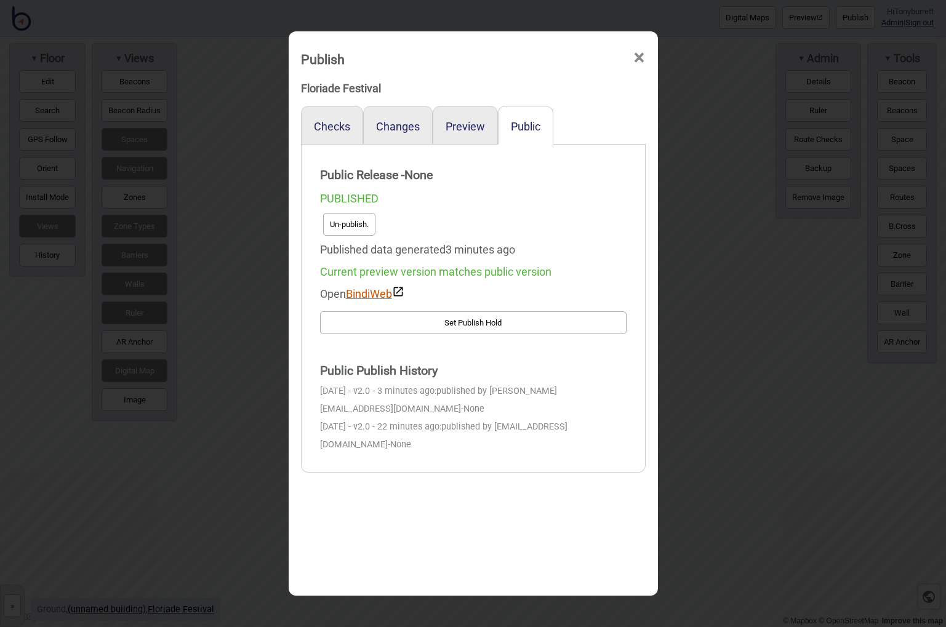
click at [369, 294] on link "BindiWeb" at bounding box center [375, 293] width 58 height 13
click at [341, 223] on button "Un-publish." at bounding box center [349, 224] width 52 height 23
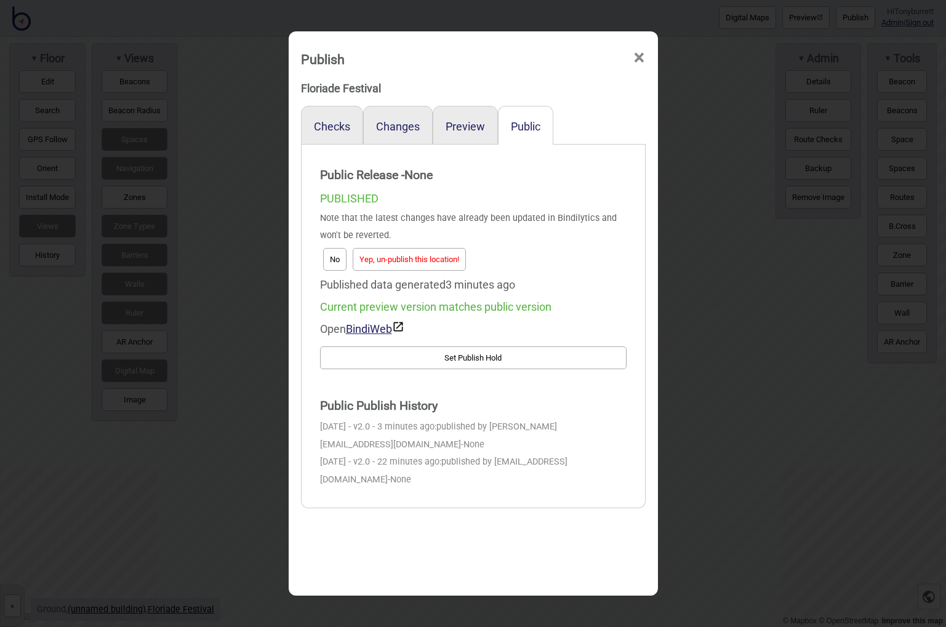
click at [408, 258] on button "Yep, un-publish this location!" at bounding box center [408, 259] width 113 height 23
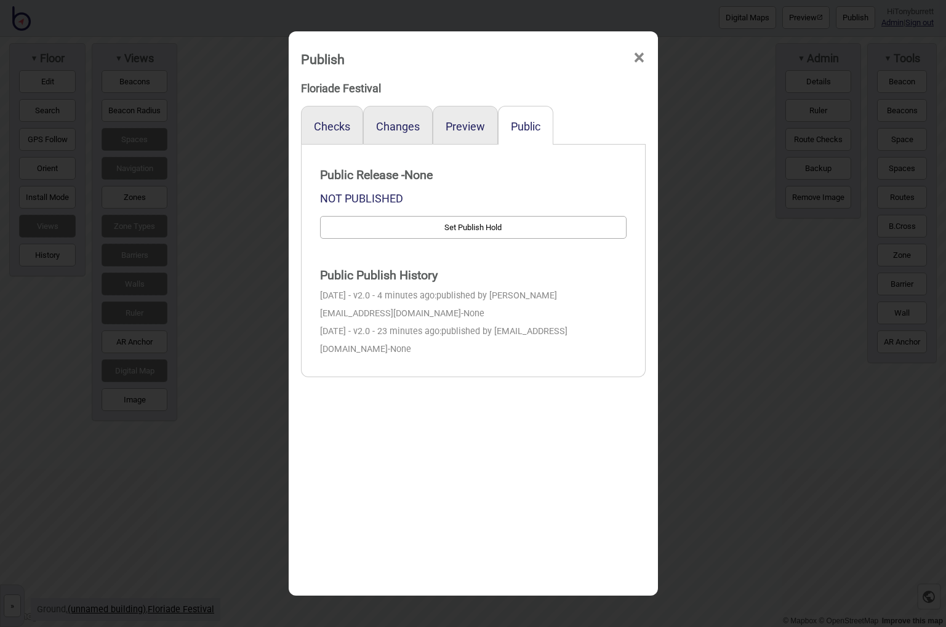
click at [637, 57] on span "×" at bounding box center [638, 58] width 13 height 41
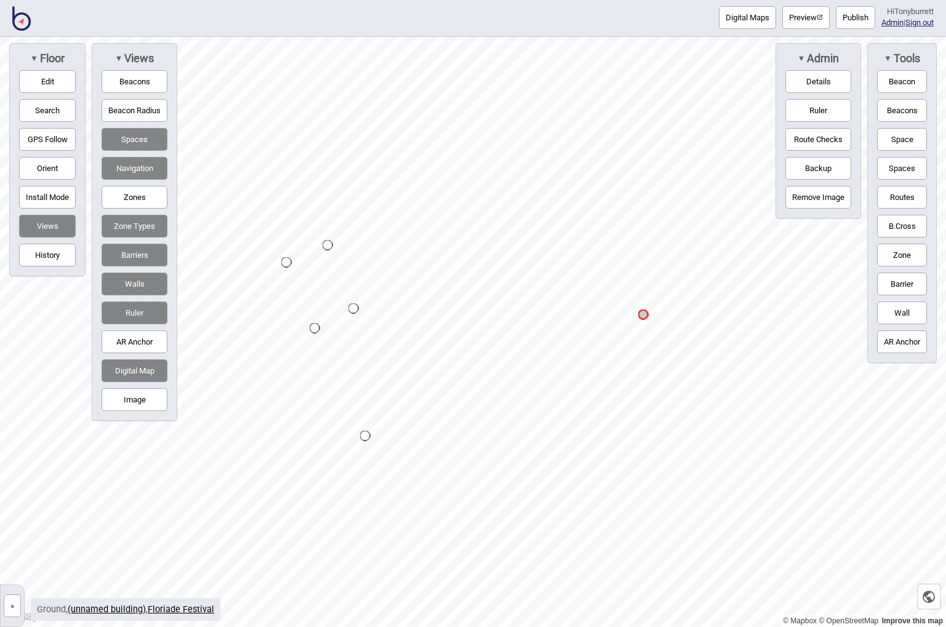
click at [902, 194] on button "Routes" at bounding box center [902, 197] width 50 height 23
click at [316, 328] on div "Map marker" at bounding box center [314, 328] width 10 height 10
click at [365, 434] on div "Map marker" at bounding box center [365, 436] width 10 height 10
drag, startPoint x: 915, startPoint y: 197, endPoint x: 891, endPoint y: 198, distance: 24.6
click at [915, 197] on button "Routes" at bounding box center [902, 197] width 50 height 23
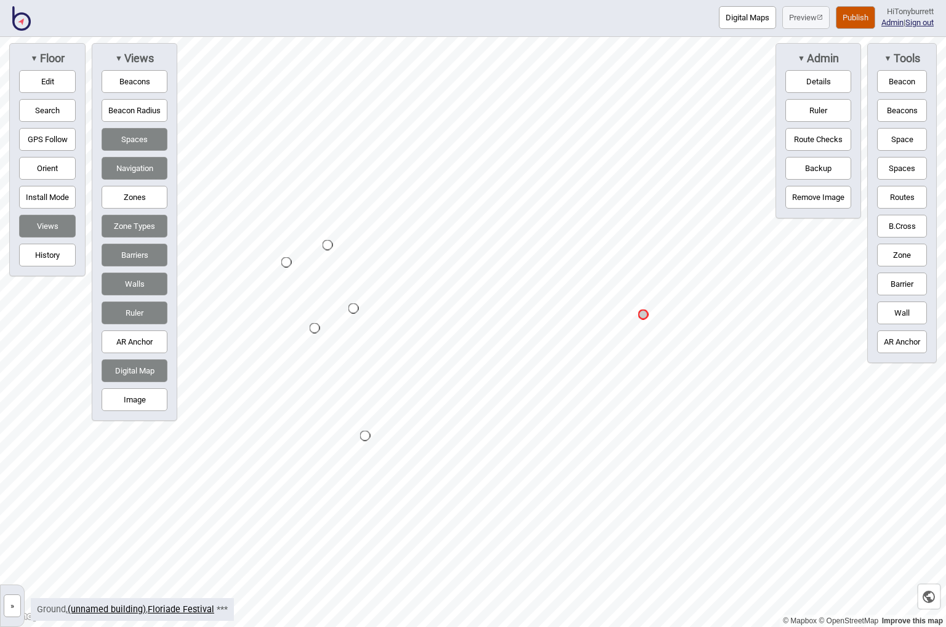
click at [845, 14] on button "Publish" at bounding box center [854, 17] width 39 height 23
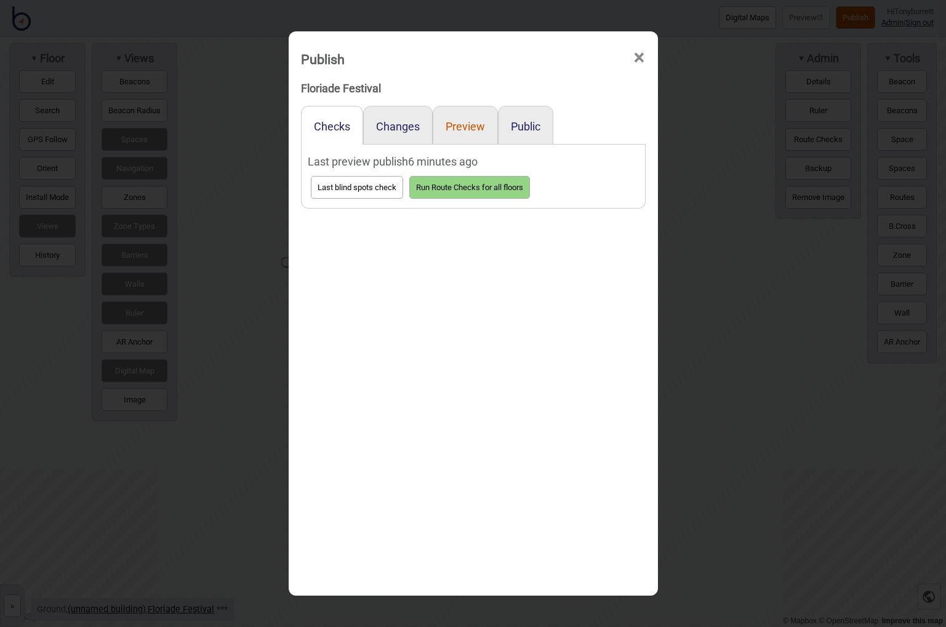
click at [471, 127] on button "Preview" at bounding box center [464, 126] width 39 height 13
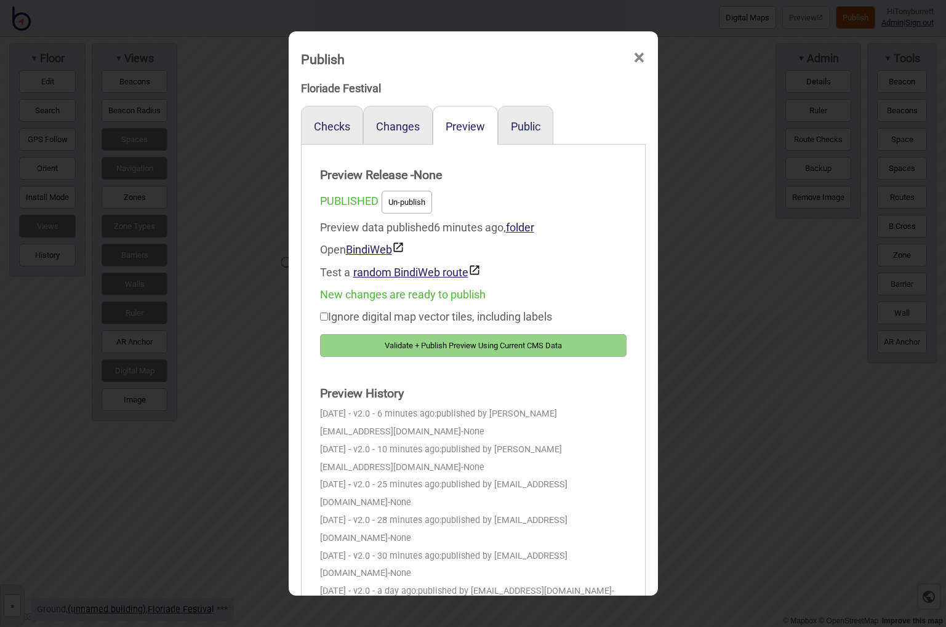
drag, startPoint x: 434, startPoint y: 343, endPoint x: 453, endPoint y: 337, distance: 20.4
click at [434, 343] on button "Validate + Publish Preview Using Current CMS Data" at bounding box center [473, 345] width 306 height 23
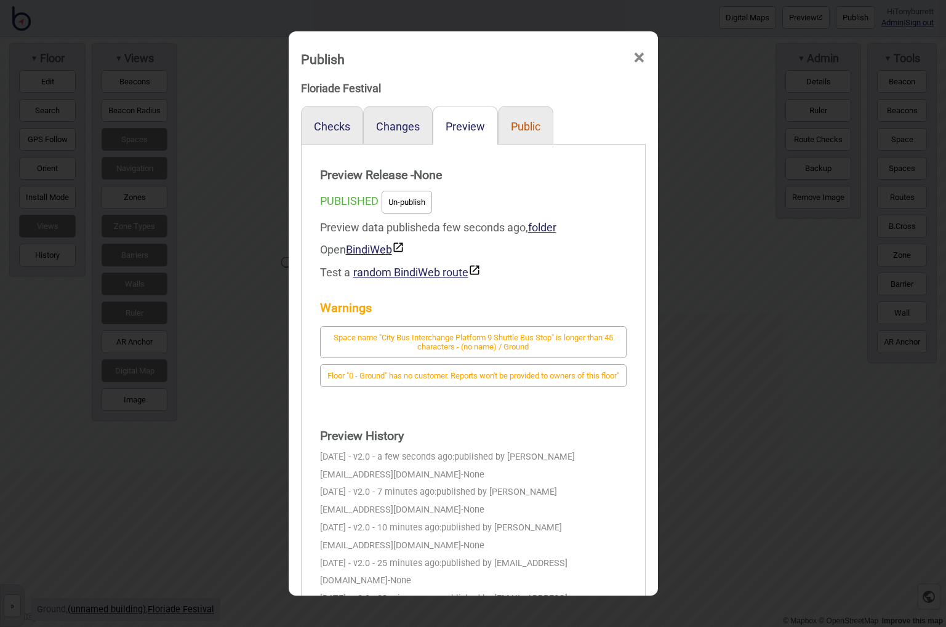
click at [526, 124] on button "Public" at bounding box center [526, 126] width 30 height 13
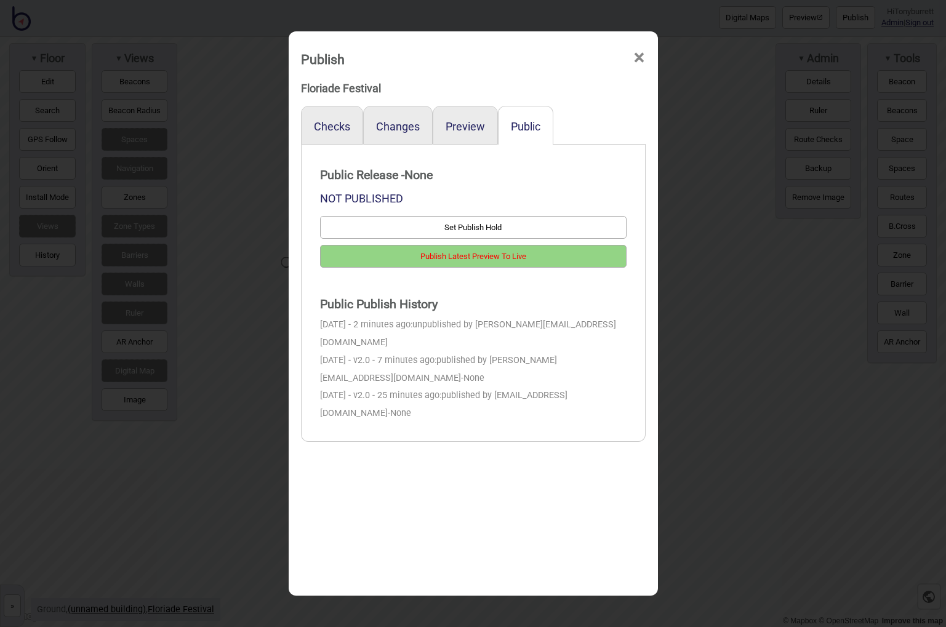
click at [451, 258] on button "Publish Latest Preview To Live" at bounding box center [473, 256] width 306 height 23
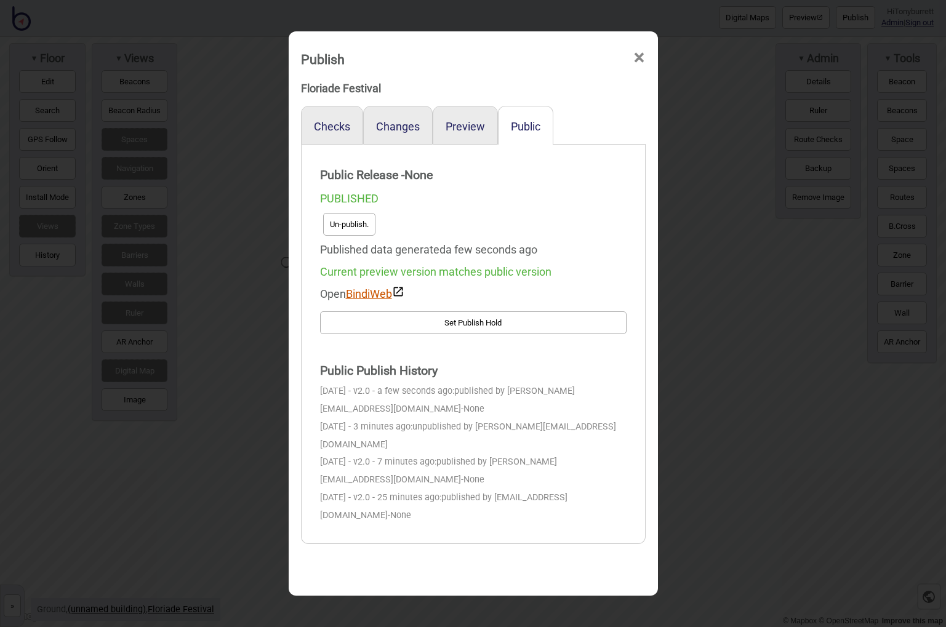
click at [376, 293] on link "BindiWeb" at bounding box center [375, 293] width 58 height 13
